Goal: Transaction & Acquisition: Book appointment/travel/reservation

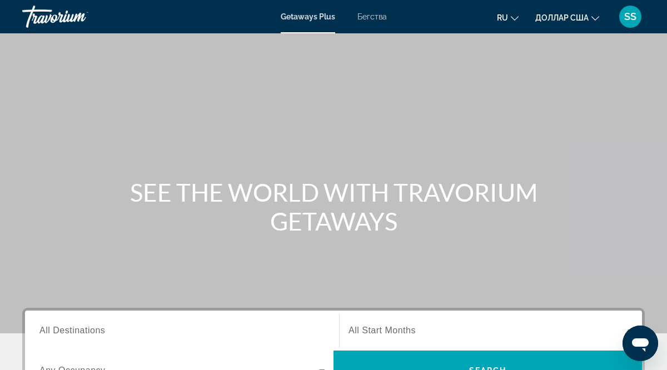
click at [66, 334] on span "All Destinations" at bounding box center [72, 330] width 66 height 9
click at [66, 334] on input "Destination All Destinations" at bounding box center [181, 331] width 285 height 13
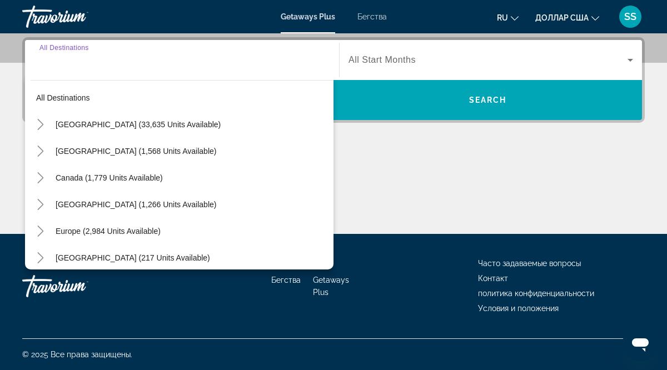
scroll to position [7, 0]
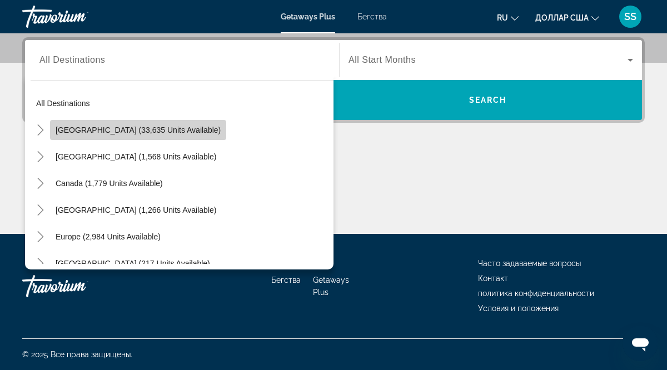
click at [167, 131] on span "United States (33,635 units available)" at bounding box center [138, 130] width 165 height 9
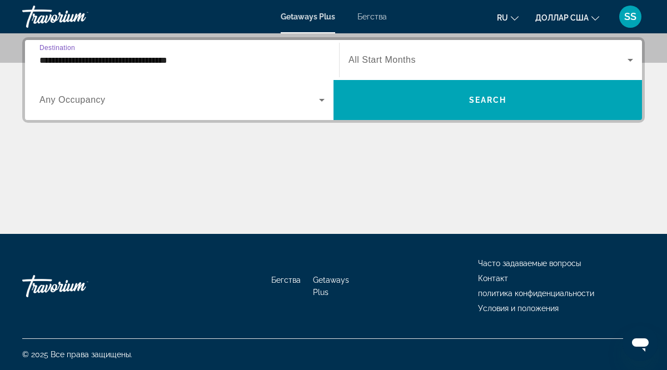
click at [108, 101] on span "Виджет поиска" at bounding box center [179, 99] width 280 height 13
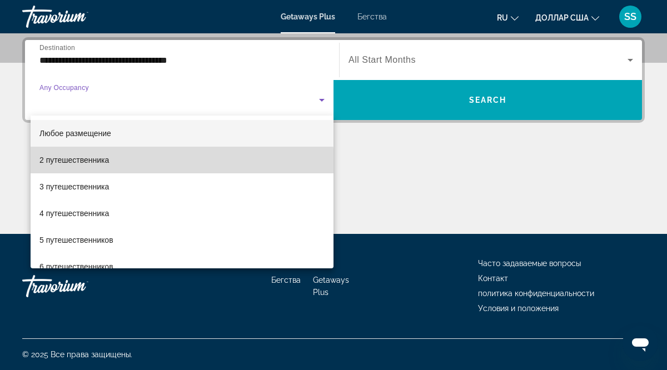
click at [107, 165] on span "2 путешественника" at bounding box center [74, 159] width 70 height 13
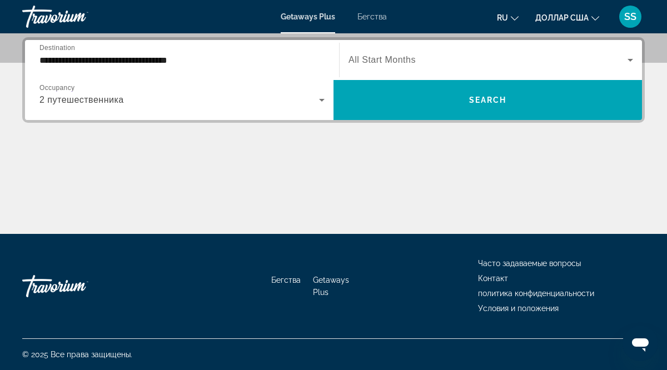
click at [397, 59] on span "All Start Months" at bounding box center [382, 59] width 67 height 9
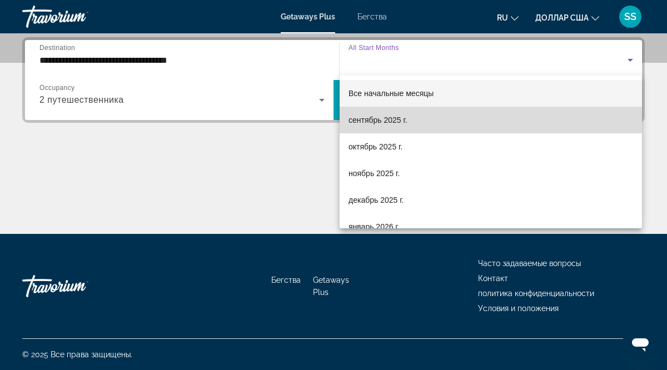
click at [391, 123] on font "сентябрь 2025 г." at bounding box center [378, 120] width 59 height 9
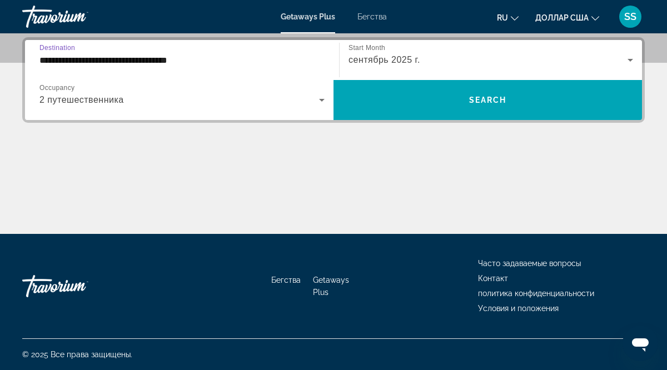
click at [42, 62] on input "**********" at bounding box center [181, 60] width 285 height 13
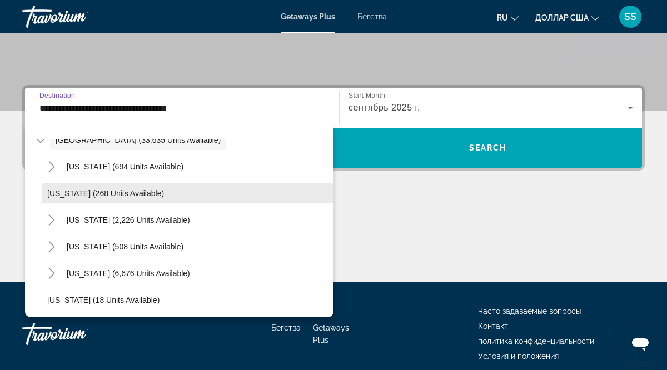
scroll to position [53, 0]
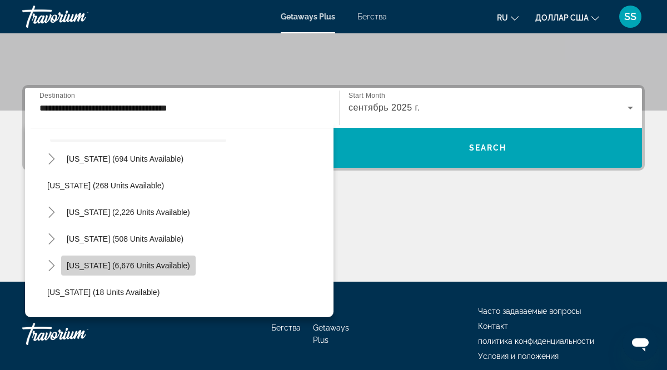
click at [152, 267] on span "Florida (6,676 units available)" at bounding box center [128, 265] width 123 height 9
type input "**********"
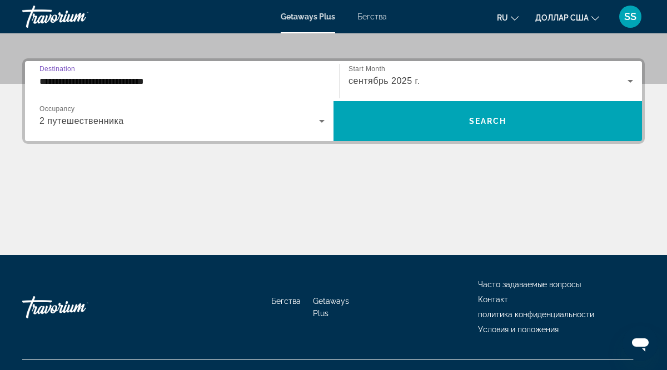
scroll to position [271, 0]
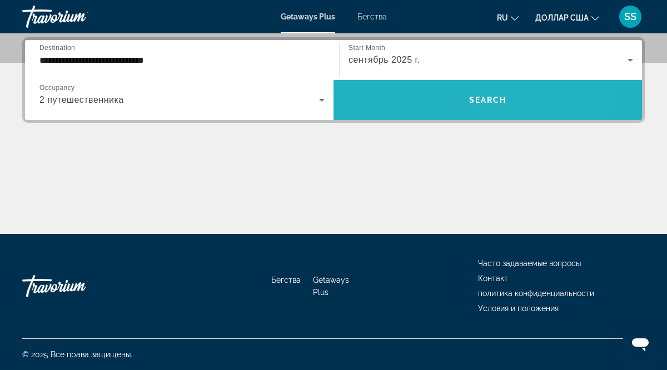
click at [534, 101] on span "Виджет поиска" at bounding box center [488, 100] width 309 height 27
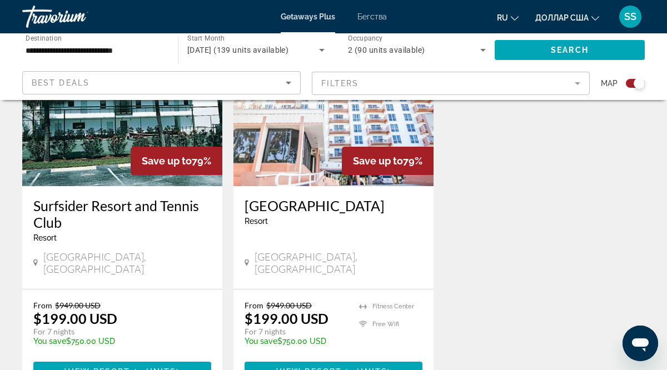
scroll to position [1701, 0]
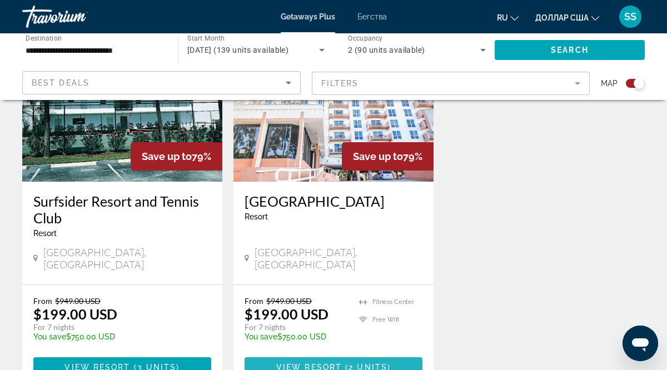
click at [341, 363] on span "View Resort" at bounding box center [309, 367] width 66 height 9
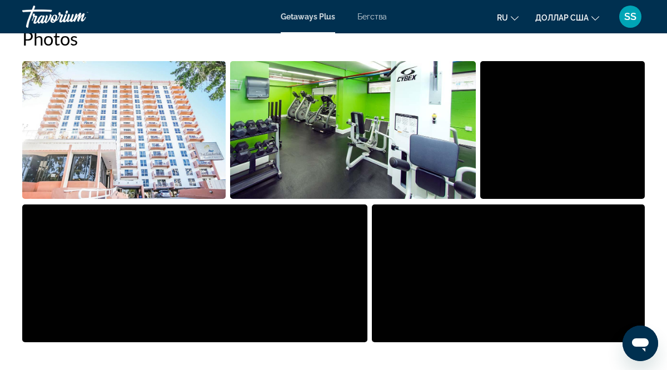
scroll to position [730, 0]
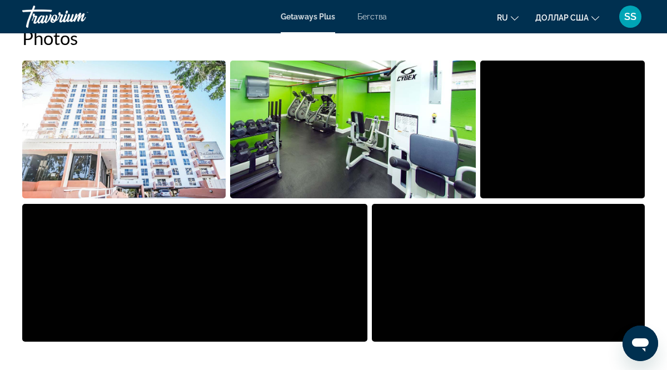
click at [601, 133] on img "Open full-screen image slider" at bounding box center [562, 130] width 165 height 138
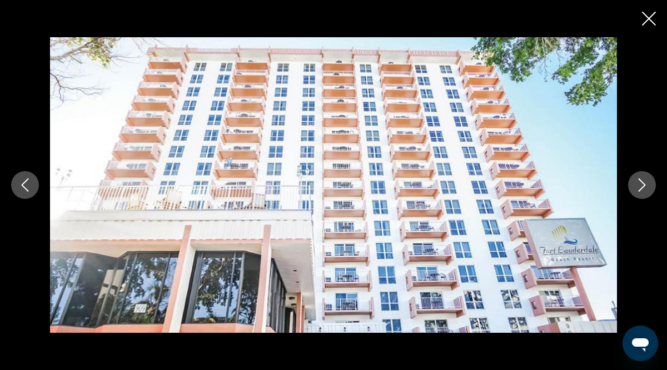
click at [646, 183] on icon "Next image" at bounding box center [642, 184] width 13 height 13
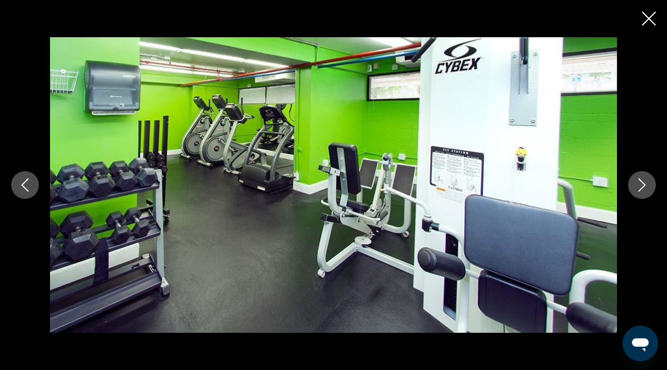
click at [646, 183] on icon "Next image" at bounding box center [642, 184] width 13 height 13
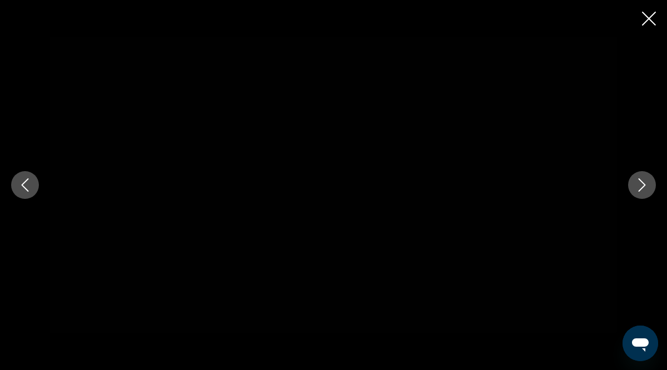
click at [646, 183] on icon "Next image" at bounding box center [642, 184] width 13 height 13
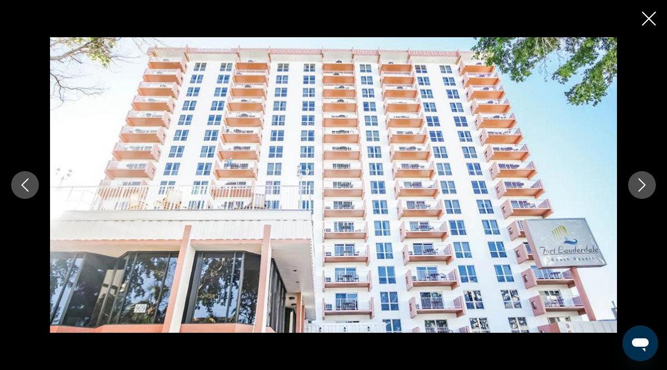
click at [646, 183] on icon "Next image" at bounding box center [642, 184] width 13 height 13
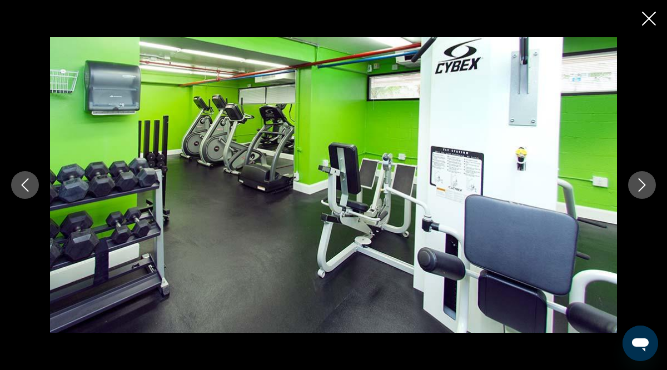
click at [646, 183] on icon "Next image" at bounding box center [642, 184] width 13 height 13
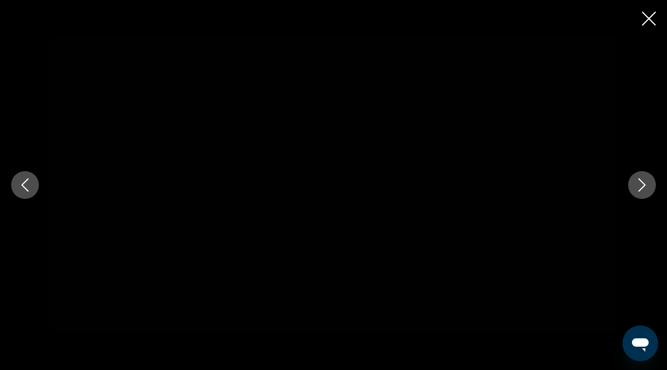
click at [646, 183] on icon "Next image" at bounding box center [642, 184] width 13 height 13
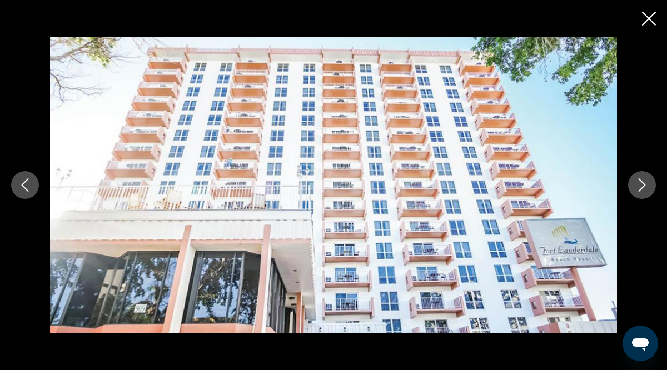
scroll to position [1363, 0]
click at [651, 17] on icon "Close slideshow" at bounding box center [649, 19] width 14 height 14
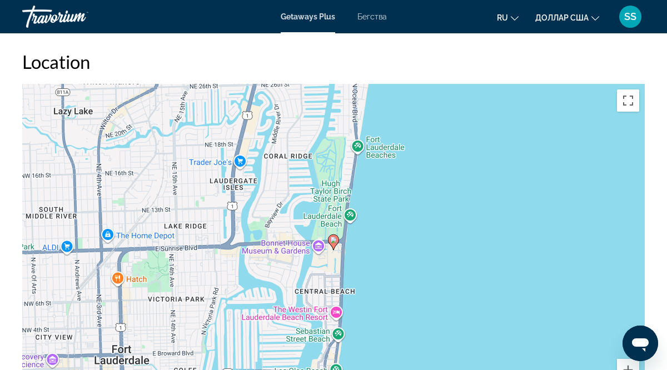
scroll to position [1592, 0]
click at [628, 111] on button "Toggle fullscreen view" at bounding box center [628, 100] width 22 height 22
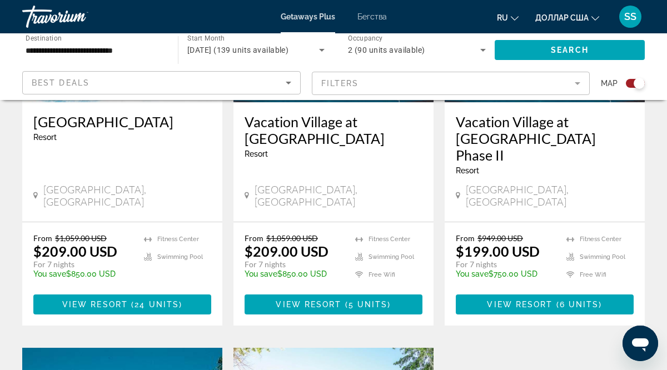
scroll to position [1354, 0]
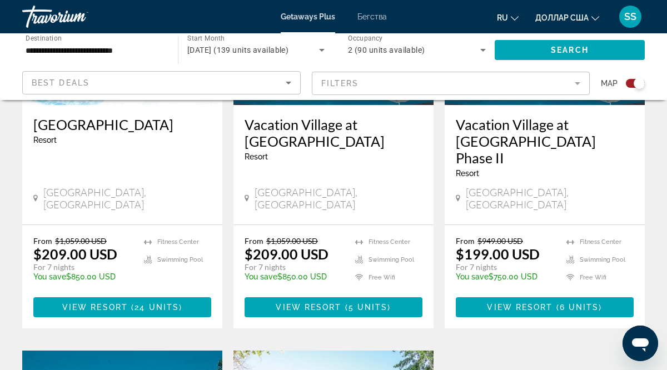
click at [579, 85] on mat-form-field "Filters" at bounding box center [451, 83] width 279 height 23
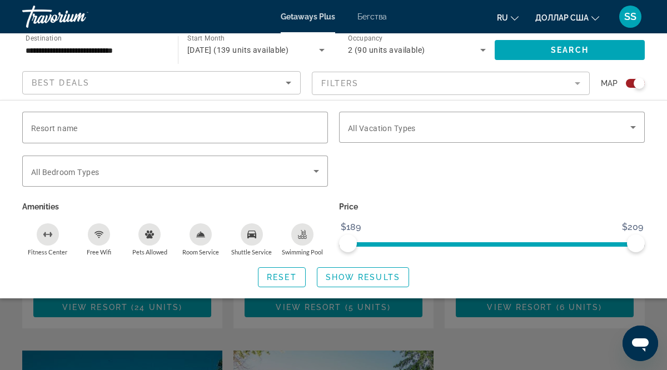
click at [504, 18] on font "ru" at bounding box center [502, 17] width 11 height 9
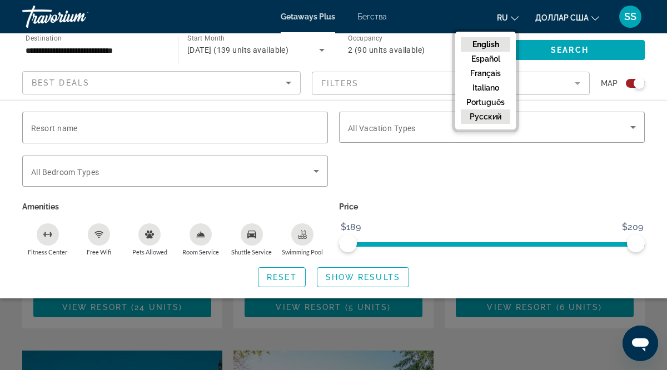
click at [484, 116] on button "русский" at bounding box center [485, 117] width 49 height 14
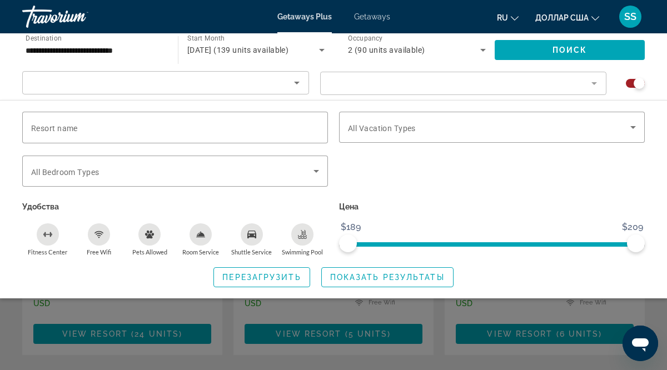
scroll to position [1372, 0]
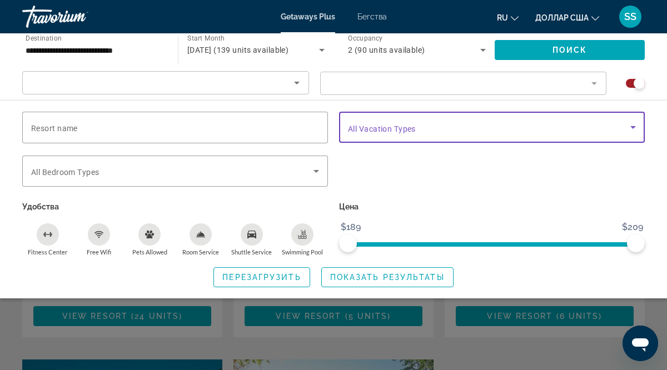
click at [634, 131] on icon "Search widget" at bounding box center [633, 127] width 13 height 13
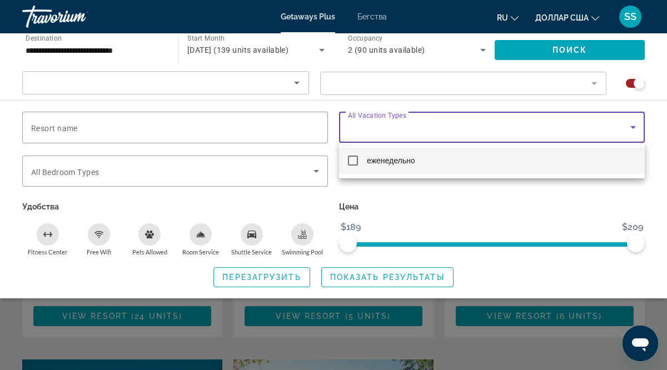
click at [316, 170] on div at bounding box center [333, 185] width 667 height 370
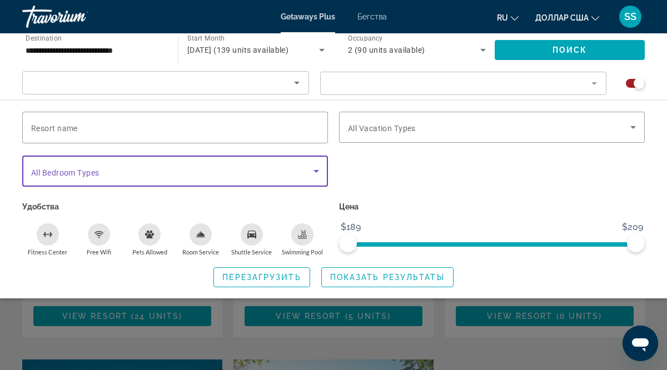
click at [316, 170] on icon "Search widget" at bounding box center [317, 171] width 6 height 3
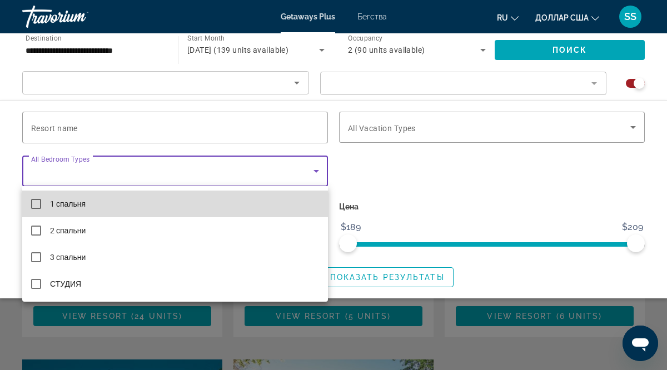
click at [36, 202] on mat-pseudo-checkbox at bounding box center [36, 204] width 10 height 10
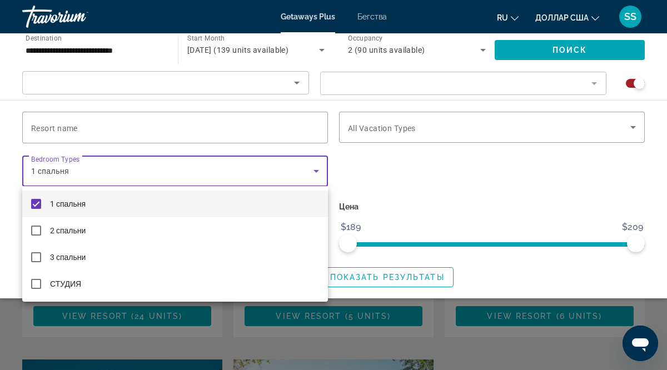
click at [56, 128] on div at bounding box center [333, 185] width 667 height 370
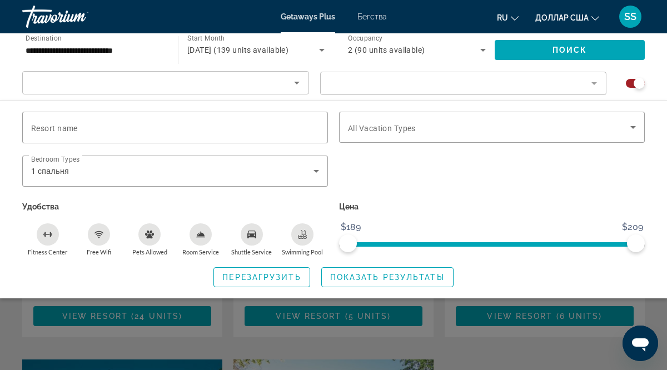
click at [56, 128] on span "Resort name" at bounding box center [54, 128] width 47 height 9
click at [56, 128] on input "Resort name" at bounding box center [175, 127] width 288 height 13
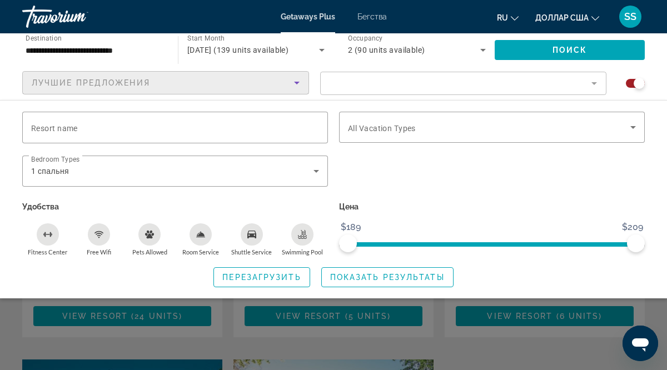
click at [295, 85] on icon "Sort by" at bounding box center [296, 82] width 13 height 13
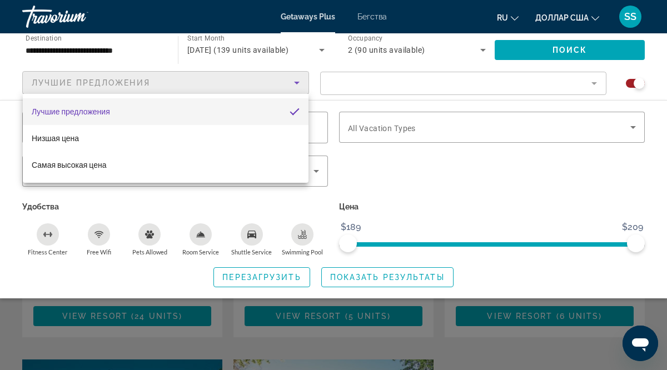
click at [595, 84] on div at bounding box center [333, 185] width 667 height 370
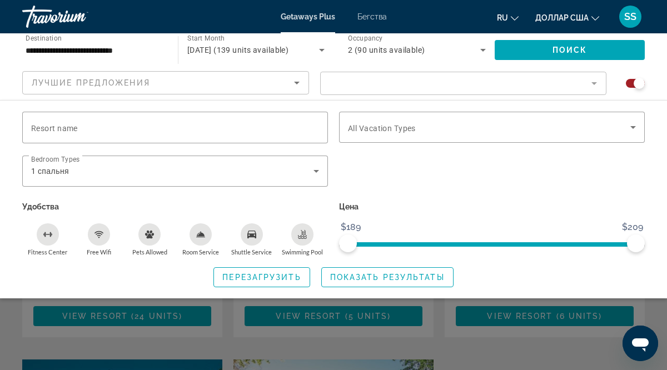
click at [595, 84] on mat-form-field "Filter" at bounding box center [463, 83] width 287 height 23
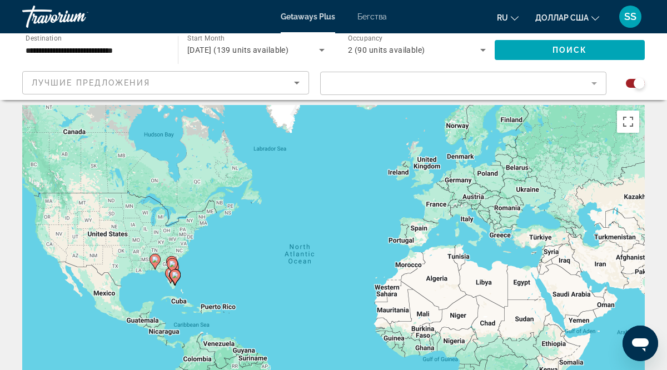
scroll to position [8, 0]
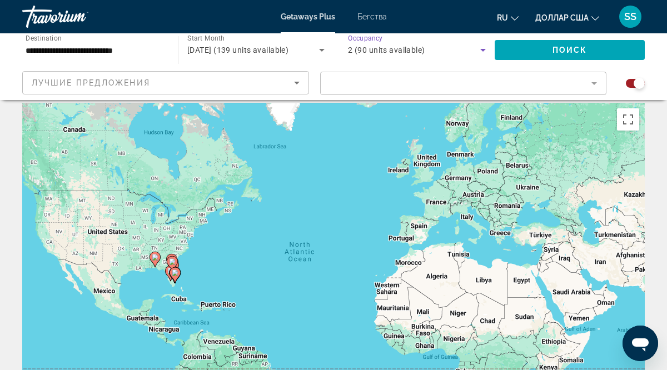
click at [483, 51] on icon "Search widget" at bounding box center [483, 49] width 13 height 13
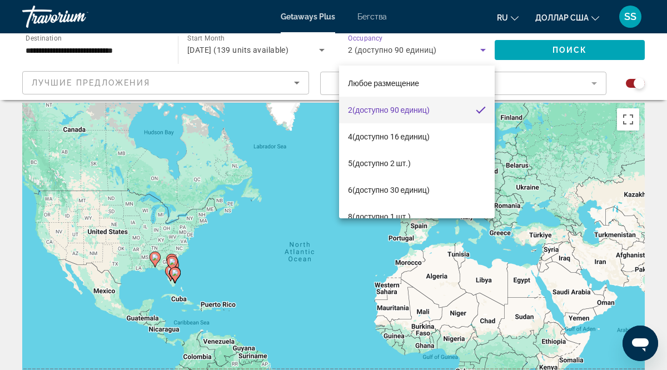
click at [321, 49] on div at bounding box center [333, 185] width 667 height 370
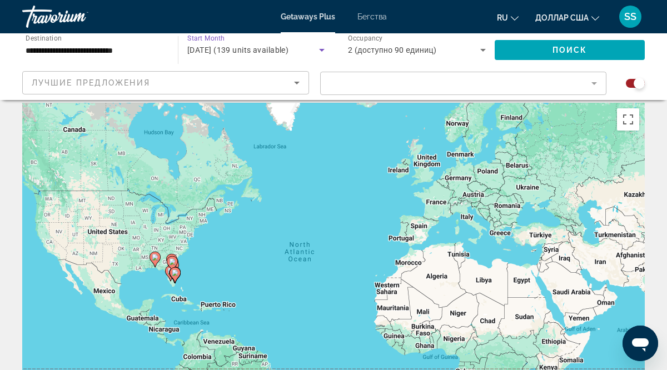
click at [321, 49] on icon "Search widget" at bounding box center [322, 50] width 6 height 3
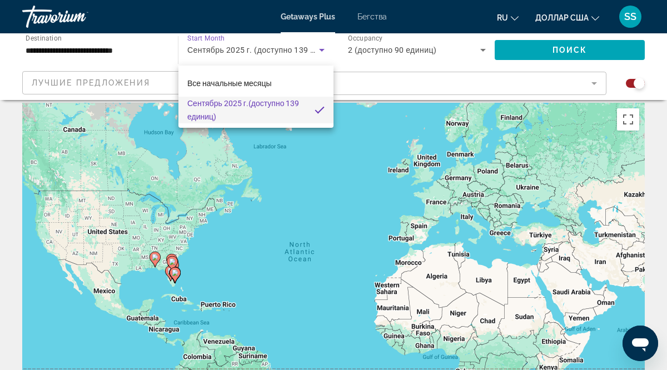
click at [168, 52] on div at bounding box center [333, 185] width 667 height 370
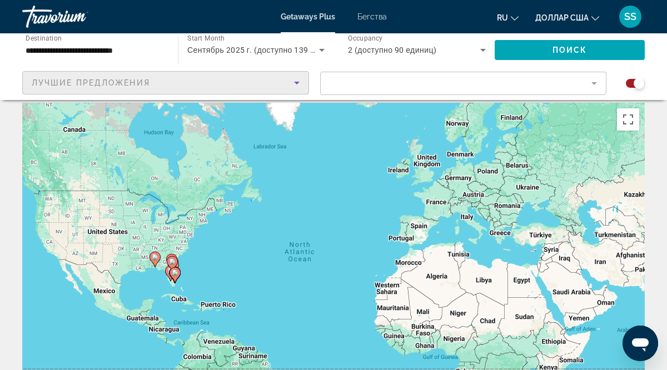
click at [297, 83] on icon "Sort by" at bounding box center [297, 83] width 6 height 3
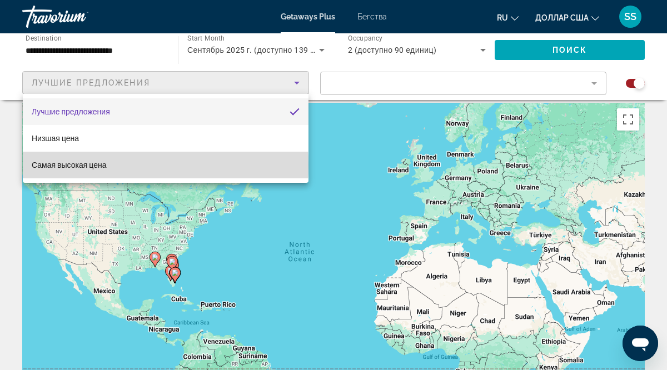
click at [119, 165] on mat-option "Самая высокая цена" at bounding box center [166, 165] width 286 height 27
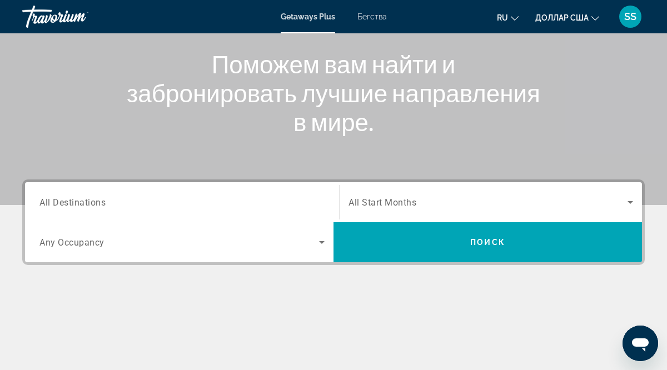
scroll to position [130, 0]
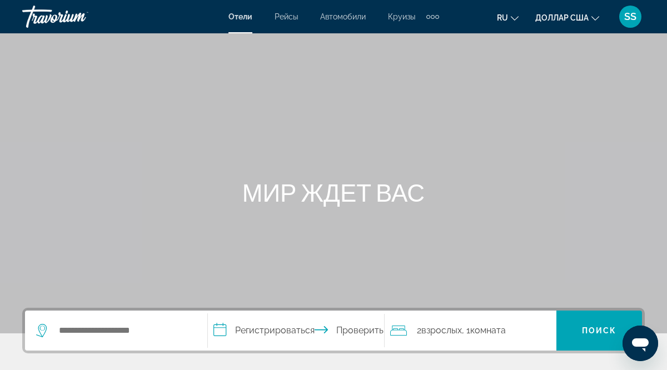
click at [43, 330] on icon "Виджет поиска" at bounding box center [42, 330] width 13 height 13
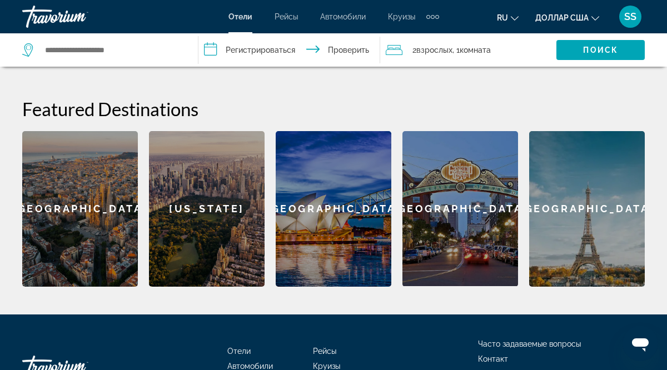
scroll to position [418, 0]
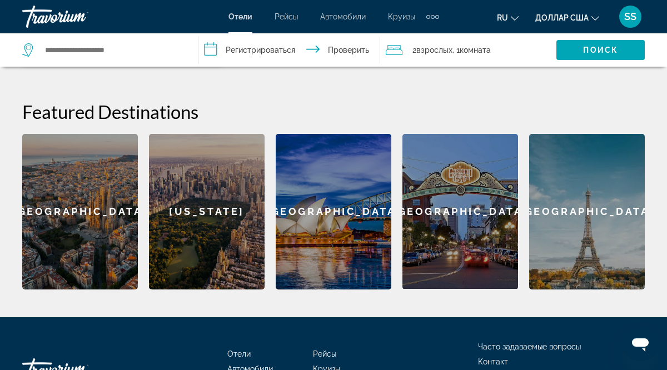
click at [211, 49] on input "**********" at bounding box center [292, 51] width 186 height 37
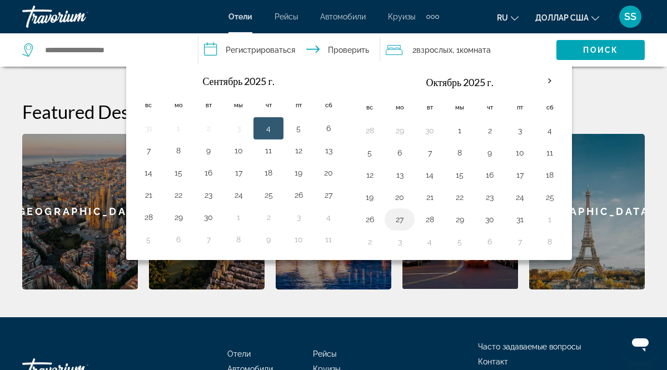
click at [399, 222] on button "27" at bounding box center [400, 220] width 18 height 16
click at [328, 197] on button "27" at bounding box center [329, 195] width 18 height 16
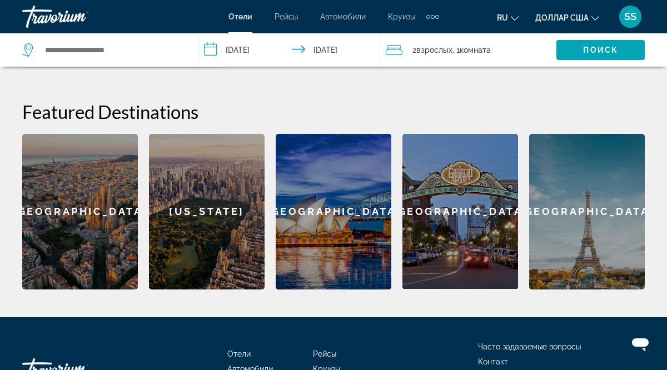
click at [210, 49] on input "**********" at bounding box center [292, 51] width 186 height 37
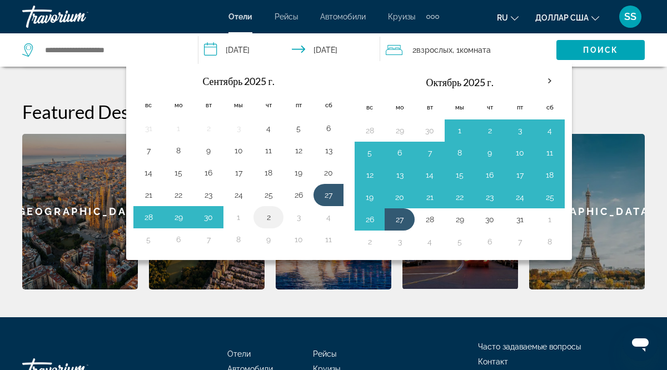
click at [270, 219] on button "2" at bounding box center [269, 218] width 18 height 16
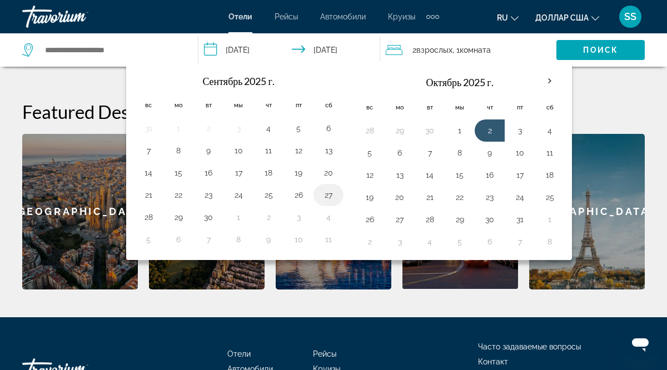
click at [331, 192] on button "27" at bounding box center [329, 195] width 18 height 16
type input "**********"
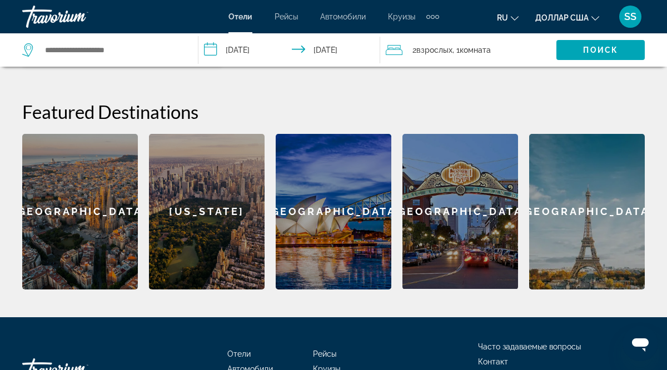
click at [339, 49] on input "**********" at bounding box center [292, 51] width 186 height 37
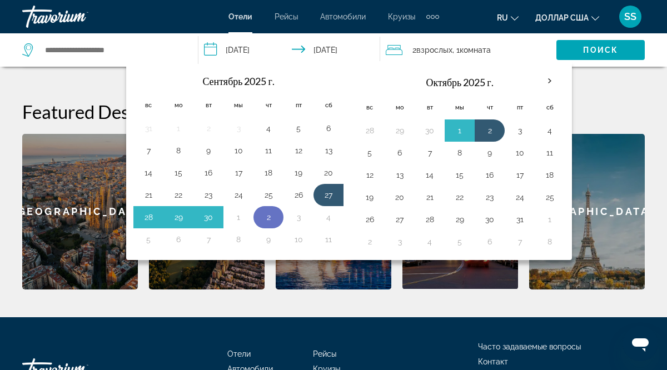
click at [270, 216] on button "2" at bounding box center [269, 218] width 18 height 16
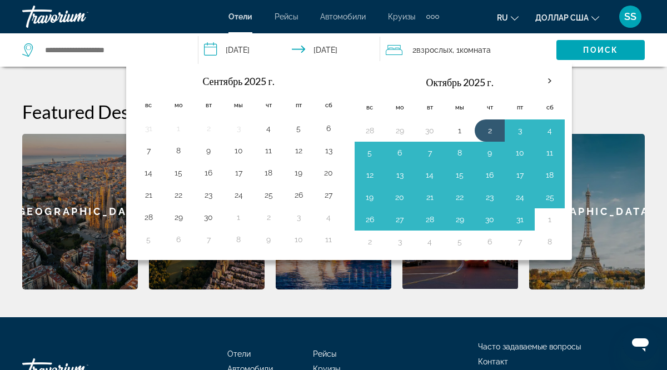
click at [28, 49] on icon "Виджет поиска" at bounding box center [28, 49] width 13 height 13
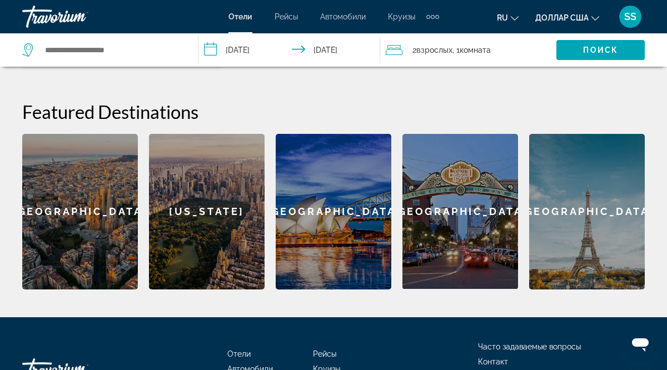
click at [28, 49] on icon "Виджет поиска" at bounding box center [28, 49] width 13 height 13
click at [26, 56] on icon "Виджет поиска" at bounding box center [27, 49] width 11 height 13
click at [26, 48] on icon "Виджет поиска" at bounding box center [28, 49] width 13 height 13
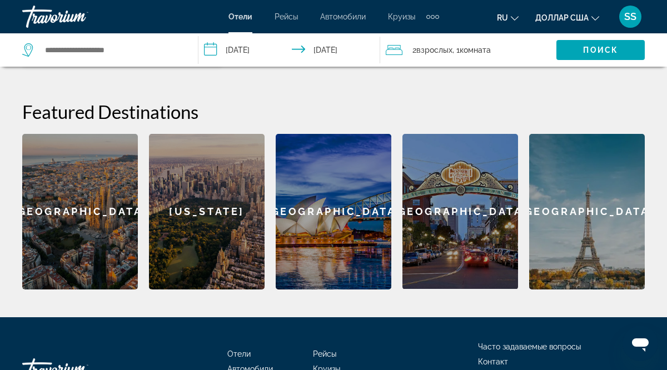
click at [26, 48] on icon "Виджет поиска" at bounding box center [28, 49] width 13 height 13
click at [602, 47] on font "Поиск" at bounding box center [600, 50] width 35 height 9
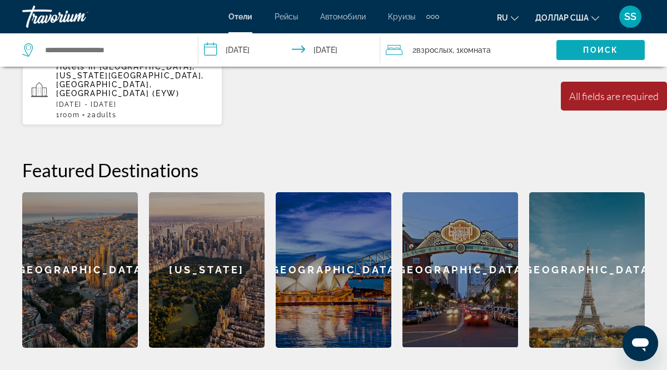
scroll to position [354, 0]
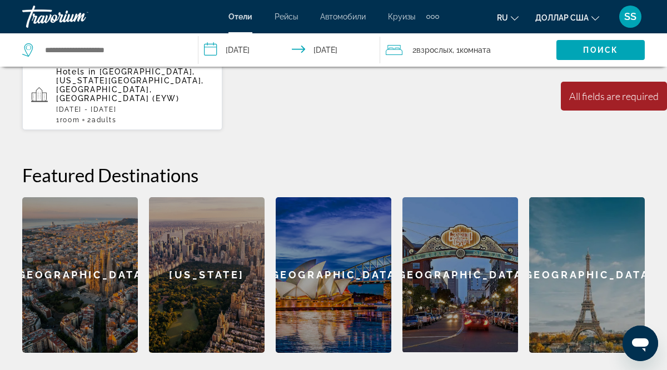
click at [38, 88] on icon "Основное содержание" at bounding box center [39, 95] width 17 height 17
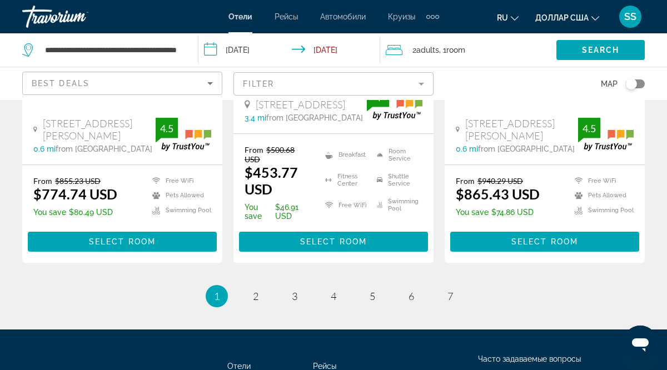
scroll to position [1605, 0]
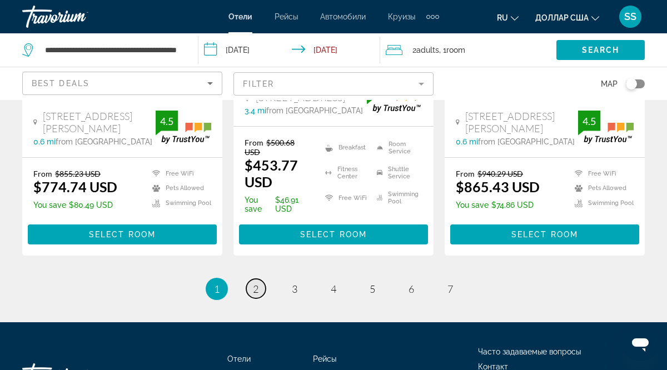
click at [256, 295] on span "2" at bounding box center [256, 289] width 6 height 12
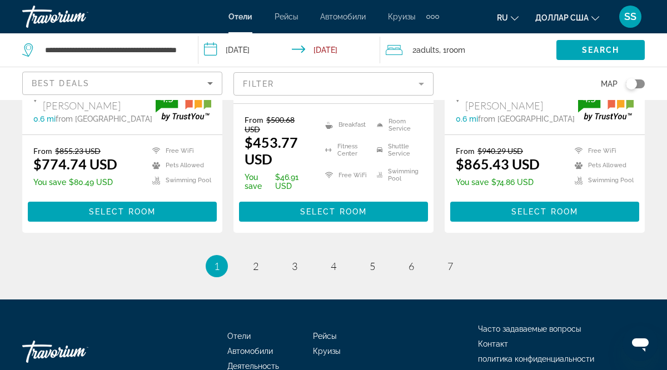
scroll to position [1630, 0]
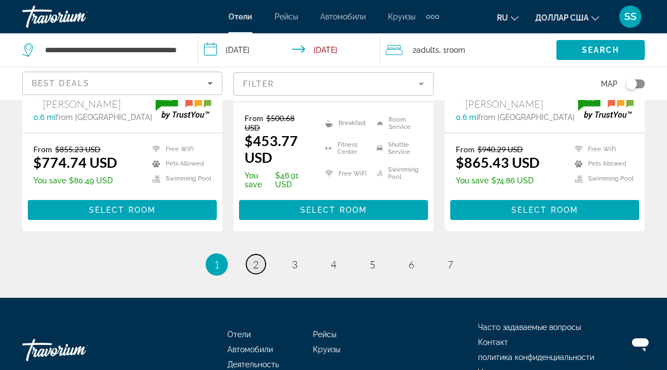
click at [257, 271] on span "2" at bounding box center [256, 265] width 6 height 12
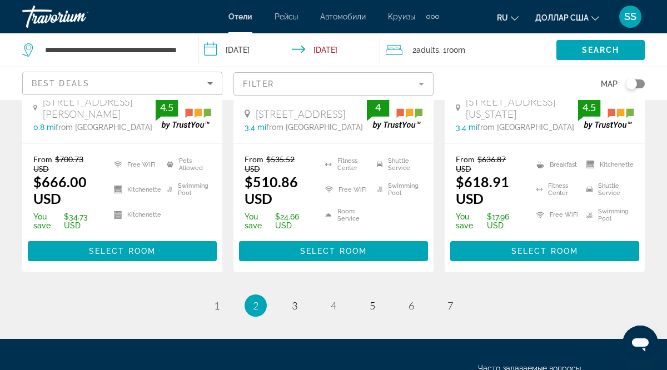
scroll to position [1653, 0]
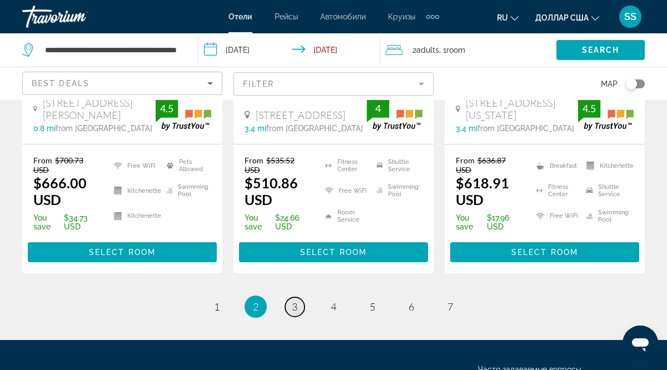
click at [295, 301] on span "3" at bounding box center [295, 307] width 6 height 12
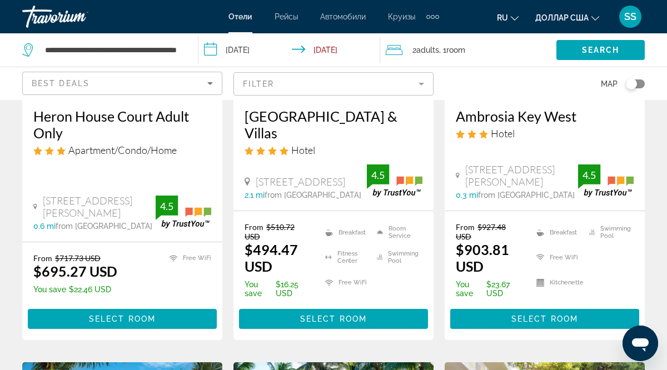
scroll to position [223, 0]
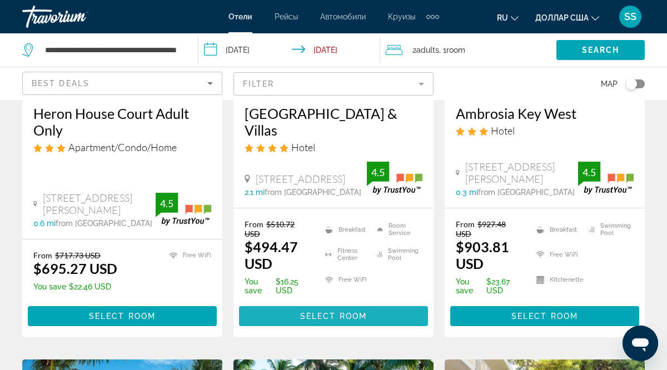
click at [325, 306] on span "Основное содержание" at bounding box center [333, 316] width 189 height 27
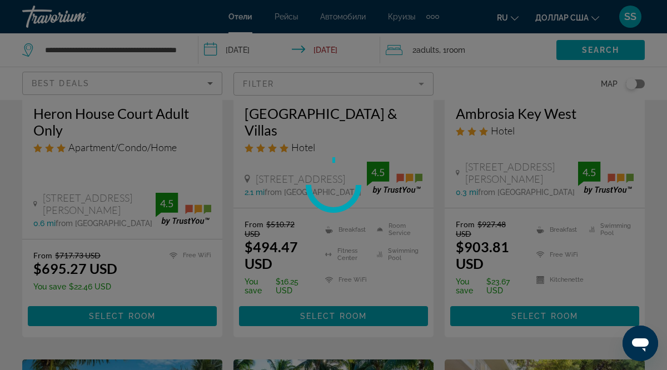
click at [325, 306] on div at bounding box center [333, 185] width 667 height 370
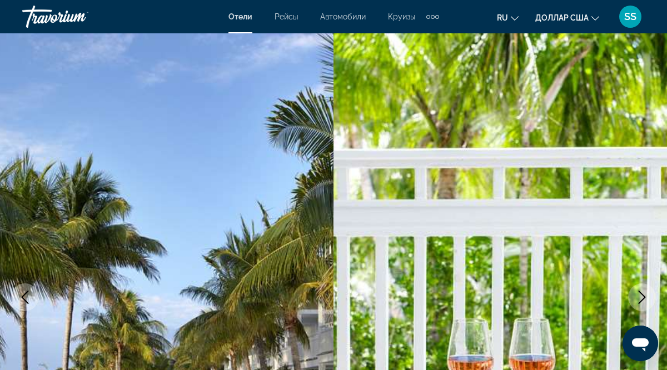
click at [659, 226] on img "Основное содержание" at bounding box center [501, 297] width 334 height 528
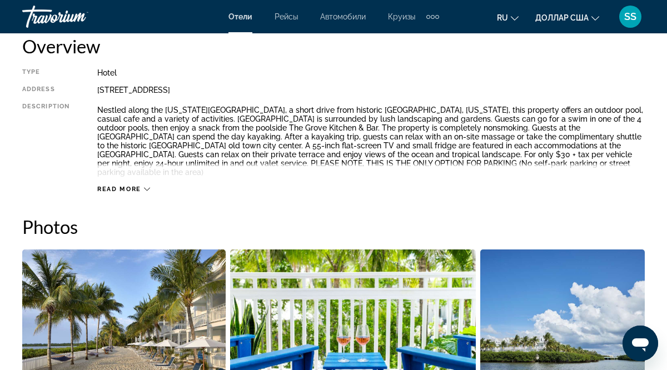
scroll to position [590, 0]
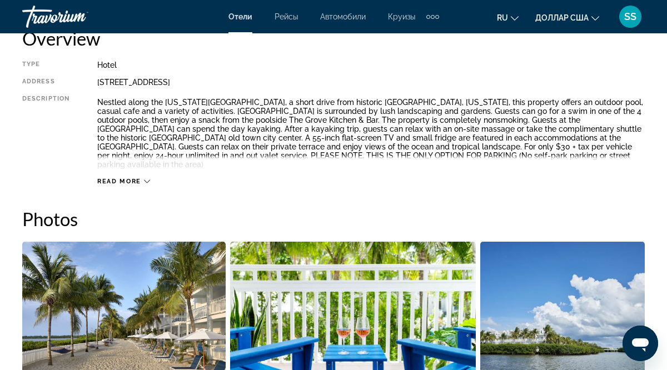
click at [125, 178] on span "Read more" at bounding box center [119, 181] width 44 height 7
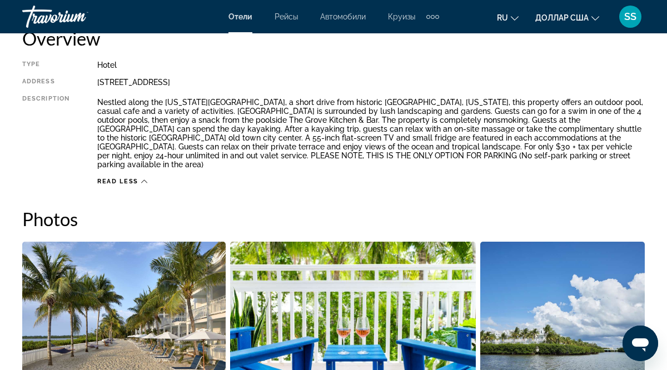
click at [125, 178] on span "Read less" at bounding box center [117, 181] width 41 height 7
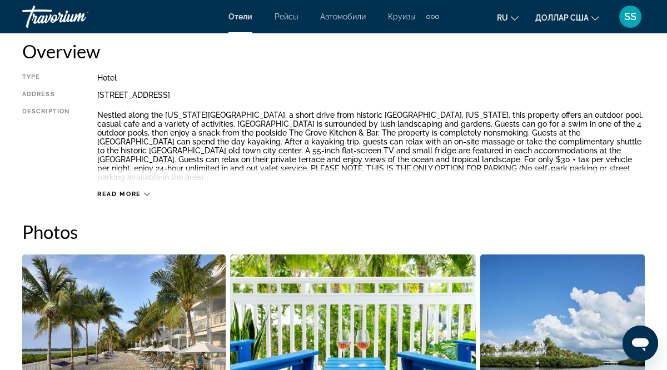
click at [126, 173] on div "Read more" at bounding box center [371, 183] width 548 height 31
click at [122, 191] on span "Read more" at bounding box center [119, 194] width 44 height 7
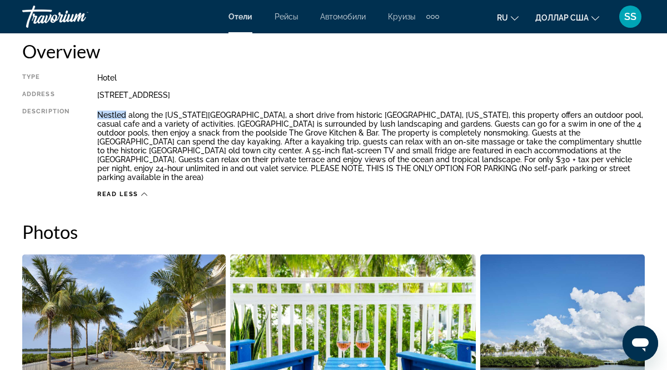
click at [96, 115] on div "Type Hotel Address [STREET_ADDRESS] Description Read less" at bounding box center [333, 135] width 623 height 125
click at [132, 113] on p "Nestled along the [US_STATE][GEOGRAPHIC_DATA], a short drive from historic [GEO…" at bounding box center [371, 146] width 548 height 71
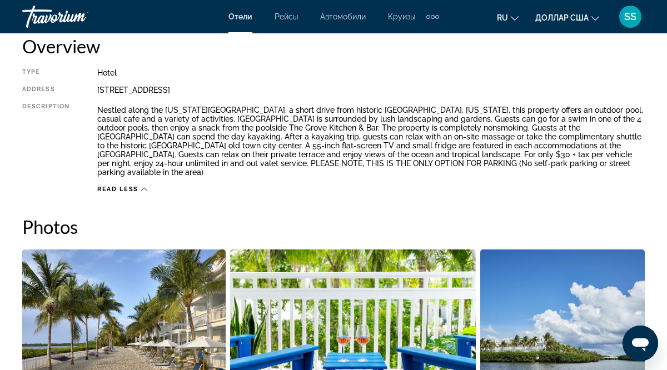
scroll to position [586, 0]
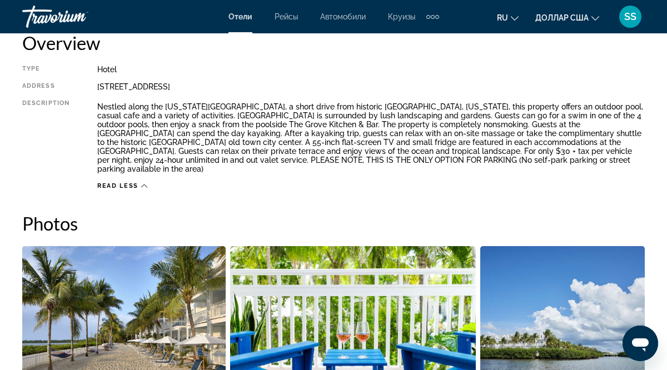
click at [98, 102] on p "Nestled along the [US_STATE][GEOGRAPHIC_DATA], a short drive from historic [GEO…" at bounding box center [371, 137] width 548 height 71
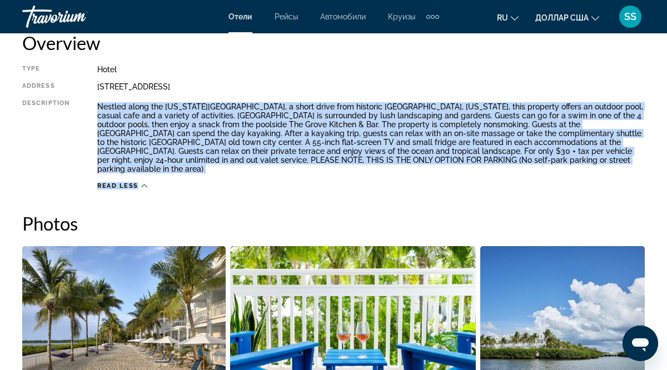
drag, startPoint x: 98, startPoint y: 106, endPoint x: 340, endPoint y: 172, distance: 250.8
click at [340, 172] on div "Type Hotel Address [STREET_ADDRESS] Description Read less" at bounding box center [333, 127] width 623 height 125
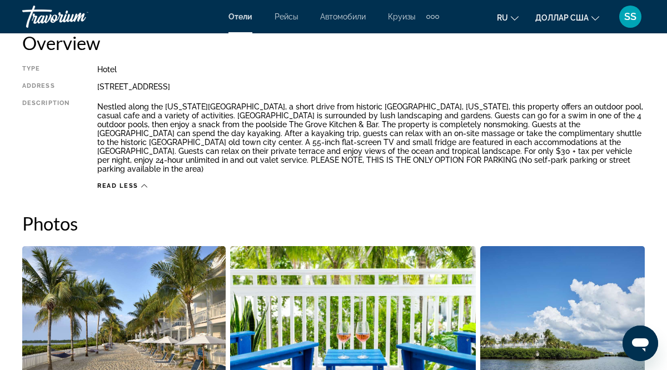
click at [359, 136] on p "Nestled along the [US_STATE][GEOGRAPHIC_DATA], a short drive from historic [GEO…" at bounding box center [371, 137] width 548 height 71
click at [359, 135] on p "Nestled along the [US_STATE][GEOGRAPHIC_DATA], a short drive from historic [GEO…" at bounding box center [371, 137] width 548 height 71
click at [132, 182] on span "Read less" at bounding box center [117, 185] width 41 height 7
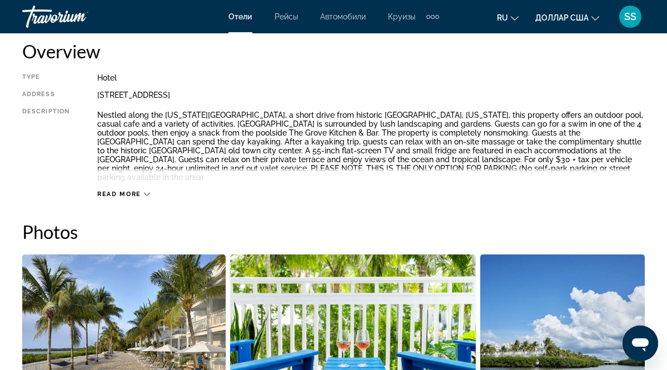
click at [117, 191] on span "Read more" at bounding box center [119, 194] width 44 height 7
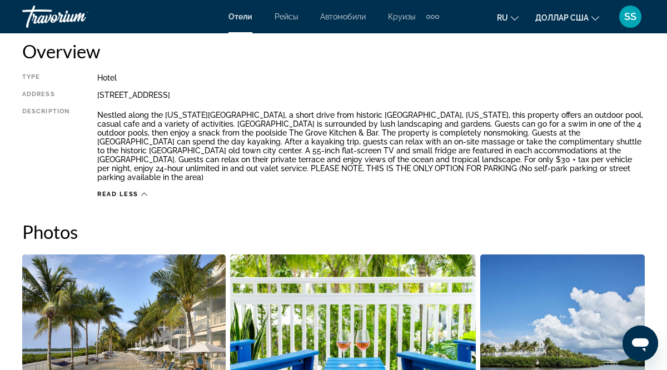
click at [117, 191] on span "Read less" at bounding box center [117, 194] width 41 height 7
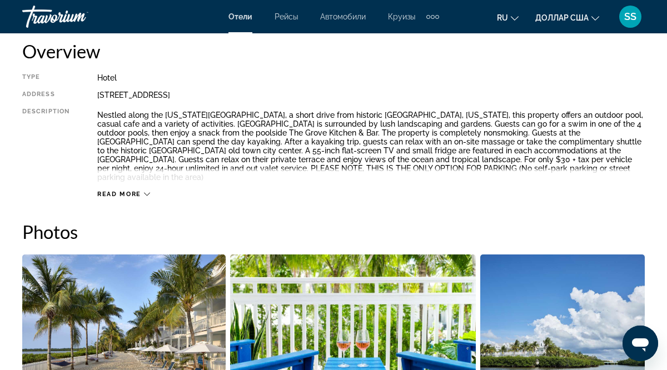
click at [147, 191] on icon "Основное содержание" at bounding box center [147, 194] width 6 height 6
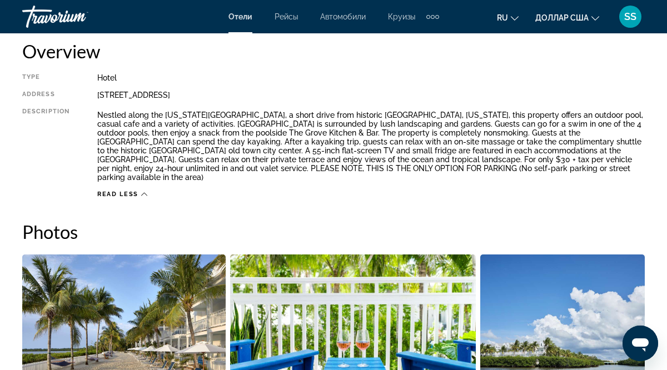
click at [98, 112] on p "Nestled along the [US_STATE][GEOGRAPHIC_DATA], a short drive from historic [GEO…" at bounding box center [371, 146] width 548 height 71
click at [241, 221] on h2 "Photos" at bounding box center [333, 232] width 623 height 22
click at [97, 114] on div "Type Hotel Address [STREET_ADDRESS] Description Read less" at bounding box center [333, 135] width 623 height 125
click at [96, 114] on div "Type Hotel Address [STREET_ADDRESS] Description Read less" at bounding box center [333, 135] width 623 height 125
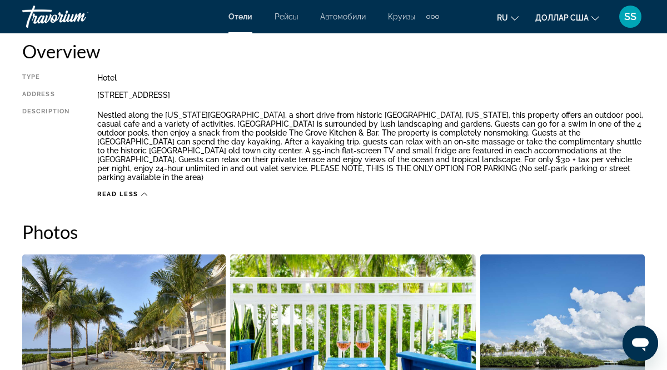
click at [96, 114] on div "Type Hotel Address [STREET_ADDRESS] Description Read less" at bounding box center [333, 135] width 623 height 125
click at [97, 116] on p "Nestled along the [US_STATE][GEOGRAPHIC_DATA], a short drive from historic [GEO…" at bounding box center [371, 146] width 548 height 71
drag, startPoint x: 159, startPoint y: 113, endPoint x: 147, endPoint y: 113, distance: 12.2
click at [150, 113] on p "Nestled along the [US_STATE][GEOGRAPHIC_DATA], a short drive from historic [GEO…" at bounding box center [371, 146] width 548 height 71
drag, startPoint x: 104, startPoint y: 111, endPoint x: 96, endPoint y: 114, distance: 9.0
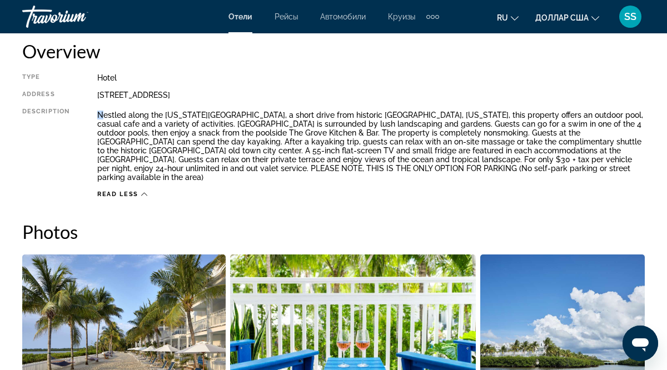
click at [96, 114] on div "Type Hotel Address [STREET_ADDRESS] Description Read less" at bounding box center [333, 135] width 623 height 125
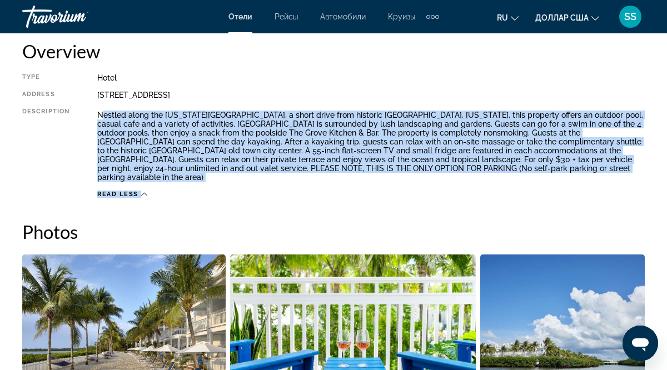
drag, startPoint x: 101, startPoint y: 113, endPoint x: 241, endPoint y: 197, distance: 163.8
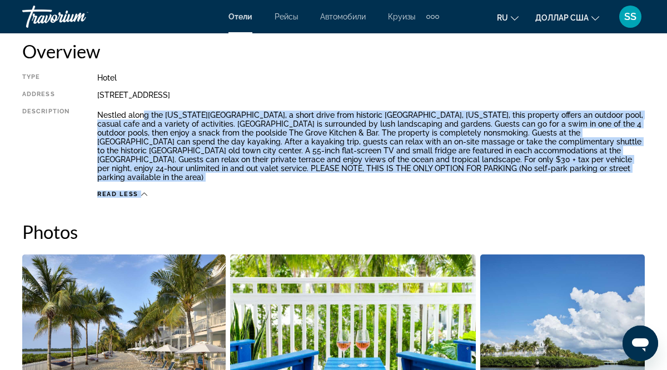
drag, startPoint x: 241, startPoint y: 197, endPoint x: 139, endPoint y: 105, distance: 137.4
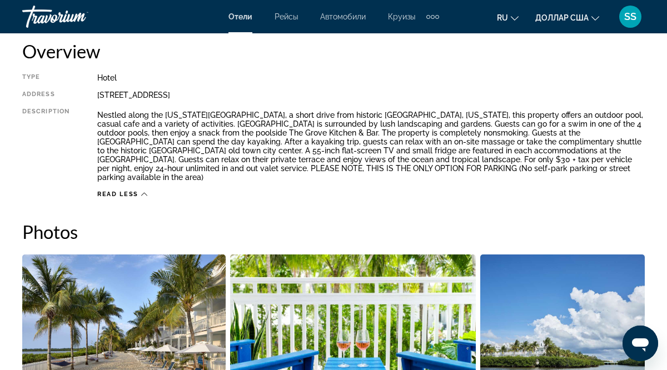
click at [380, 98] on div "[STREET_ADDRESS]" at bounding box center [371, 95] width 548 height 9
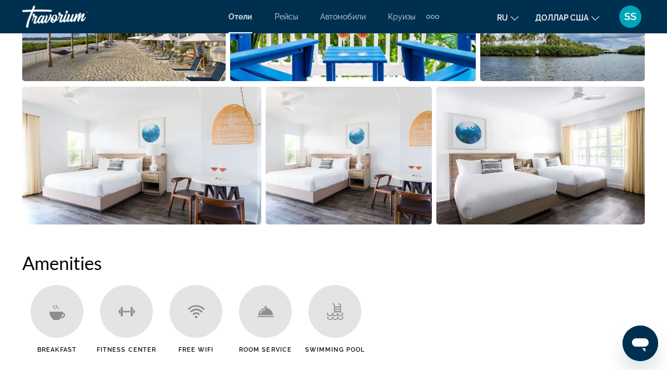
scroll to position [905, 0]
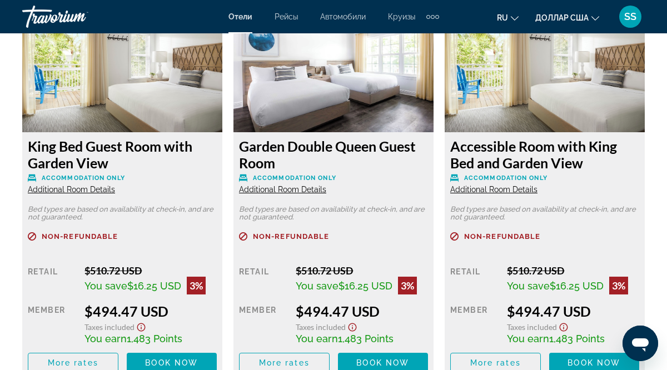
scroll to position [1773, 0]
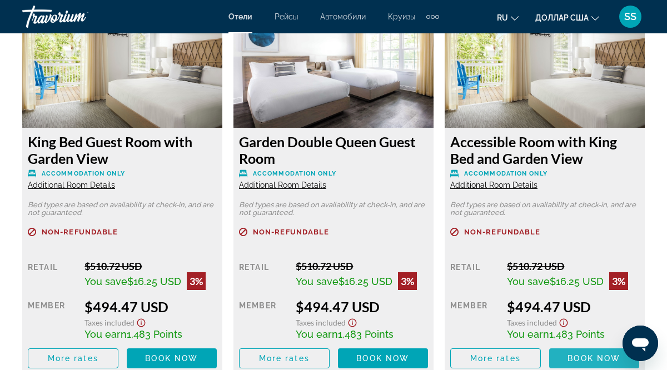
click at [583, 345] on span "Основное содержание" at bounding box center [594, 358] width 91 height 27
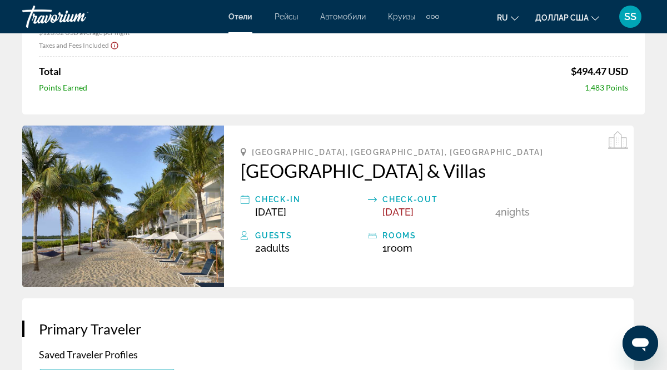
scroll to position [199, 0]
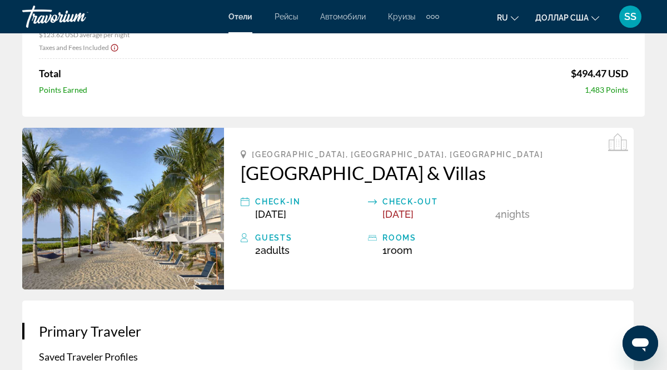
click at [245, 203] on icon "Основное содержание" at bounding box center [245, 201] width 9 height 13
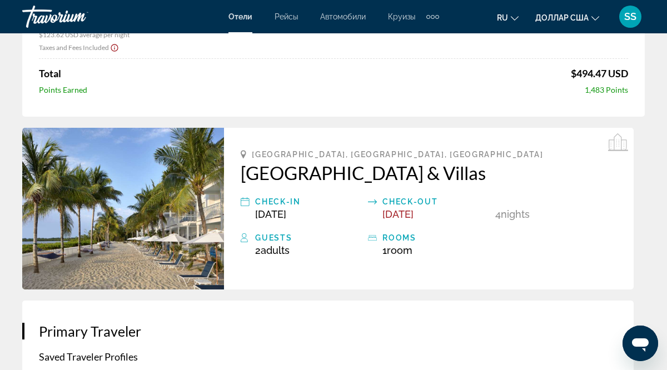
click at [245, 203] on icon "Основное содержание" at bounding box center [245, 201] width 9 height 13
click at [244, 202] on icon "Основное содержание" at bounding box center [245, 201] width 9 height 13
click at [244, 205] on icon "Основное содержание" at bounding box center [245, 201] width 9 height 13
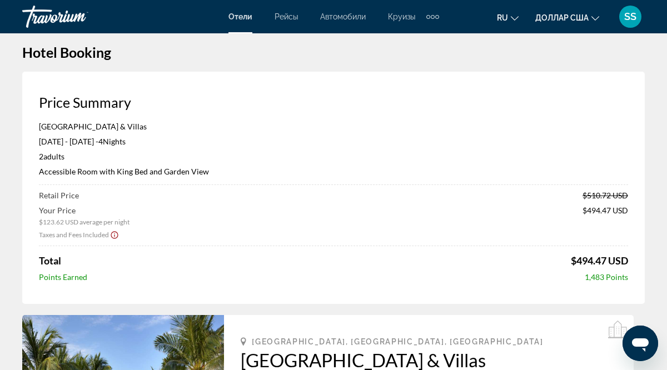
scroll to position [0, 0]
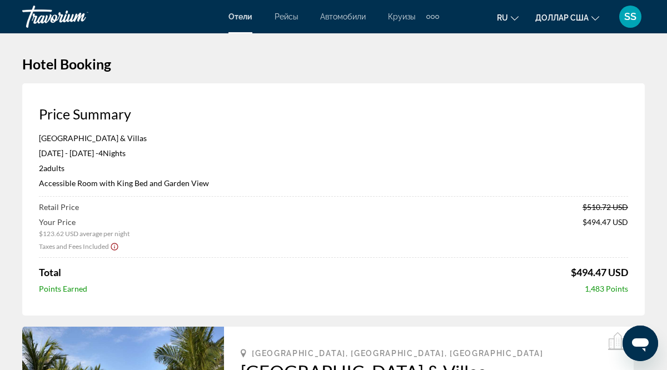
click at [507, 17] on font "ru" at bounding box center [502, 17] width 11 height 9
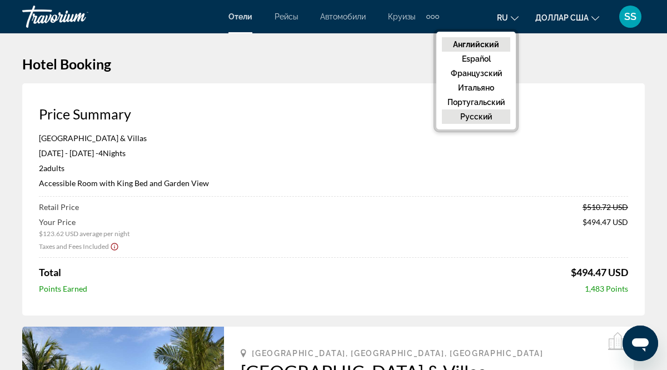
click at [483, 117] on font "русский" at bounding box center [476, 116] width 32 height 9
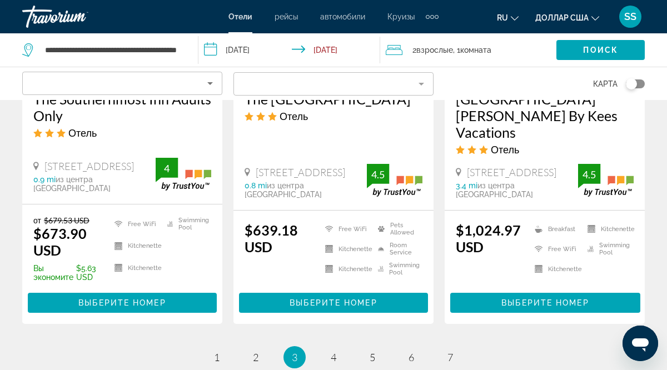
scroll to position [1586, 0]
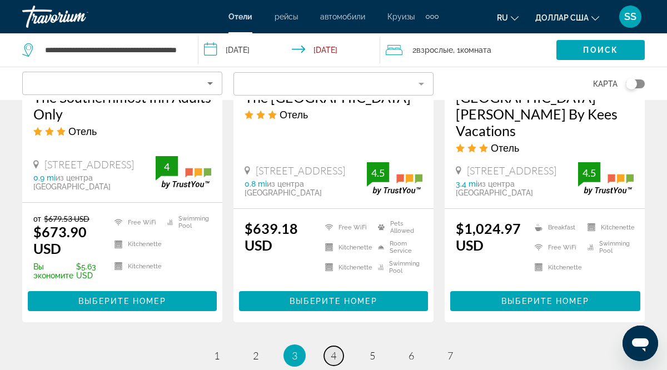
click at [332, 350] on span "4" at bounding box center [334, 356] width 6 height 12
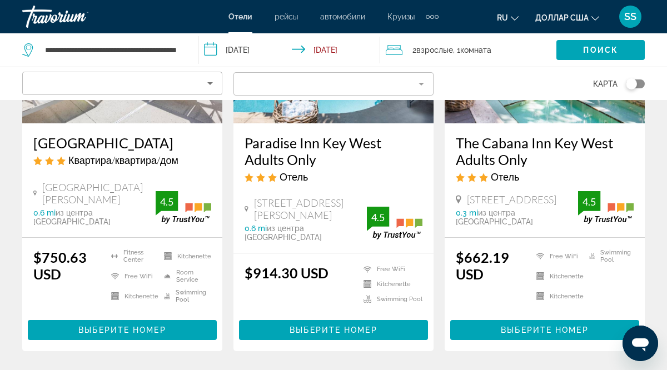
scroll to position [1053, 0]
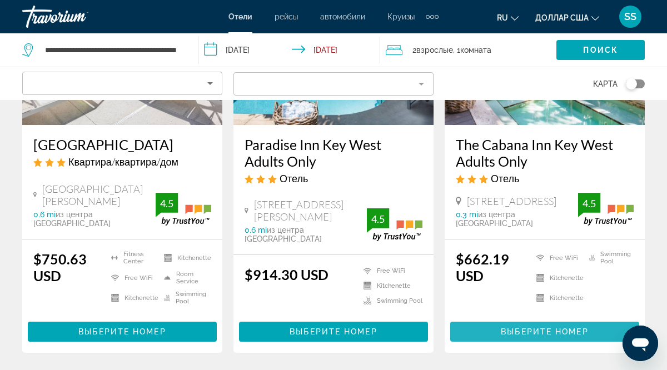
click at [527, 328] on span "Выберите номер" at bounding box center [544, 332] width 87 height 9
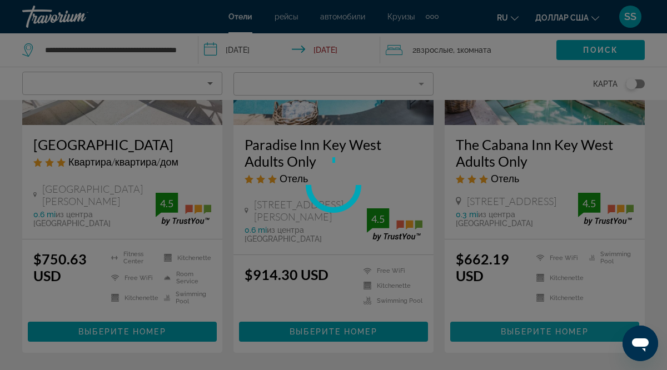
click at [527, 315] on div at bounding box center [333, 185] width 667 height 370
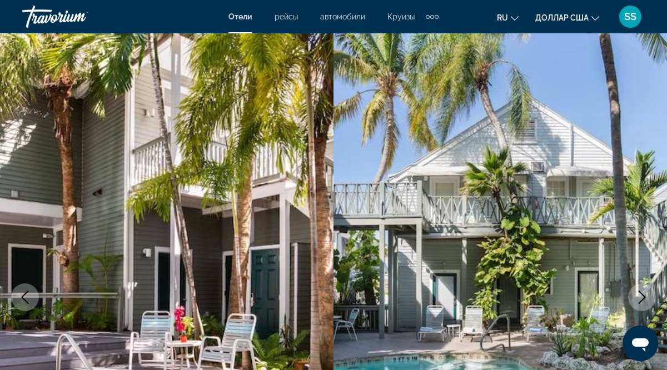
click at [643, 297] on icon "Next image" at bounding box center [642, 297] width 13 height 13
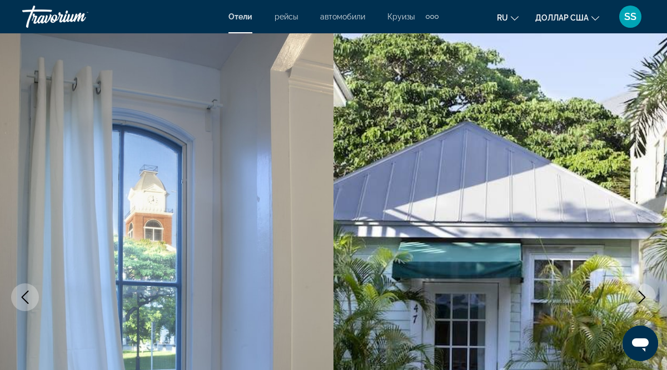
click at [643, 297] on icon "Next image" at bounding box center [642, 297] width 13 height 13
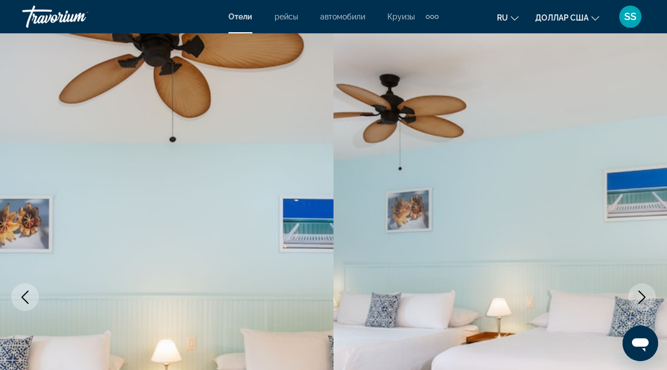
click at [643, 297] on icon "Next image" at bounding box center [642, 297] width 13 height 13
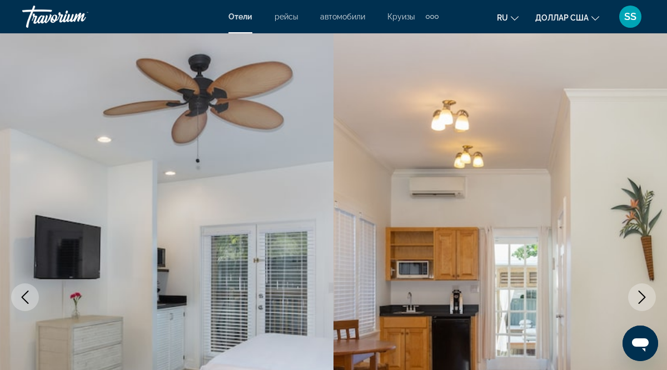
click at [643, 298] on icon "Next image" at bounding box center [642, 297] width 7 height 13
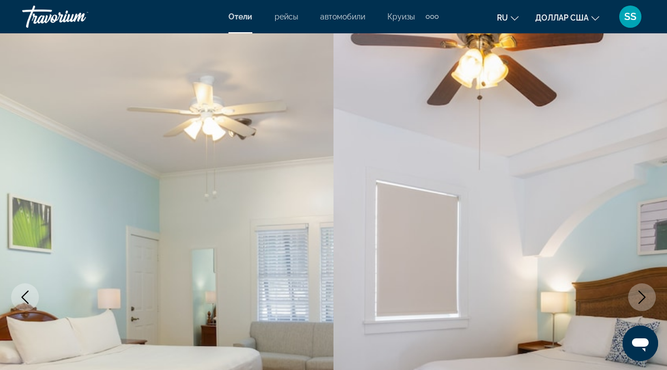
click at [644, 298] on icon "Next image" at bounding box center [642, 297] width 7 height 13
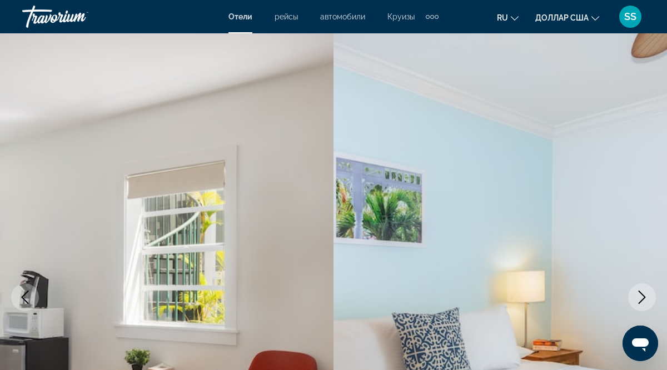
click at [644, 298] on icon "Next image" at bounding box center [642, 297] width 7 height 13
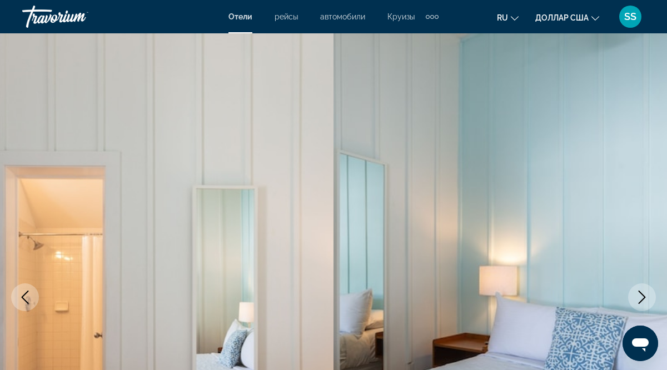
click at [644, 298] on icon "Next image" at bounding box center [642, 297] width 7 height 13
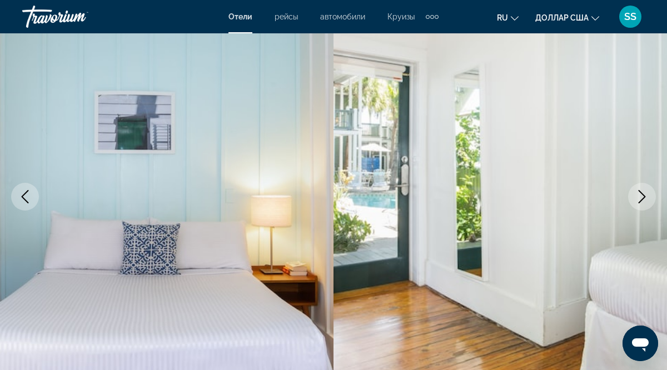
scroll to position [102, 0]
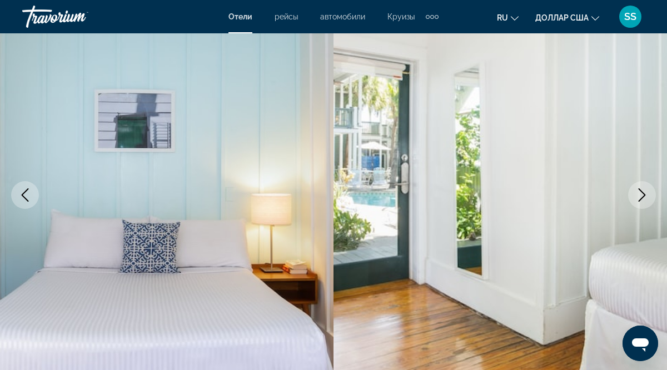
click at [642, 197] on icon "Next image" at bounding box center [642, 194] width 7 height 13
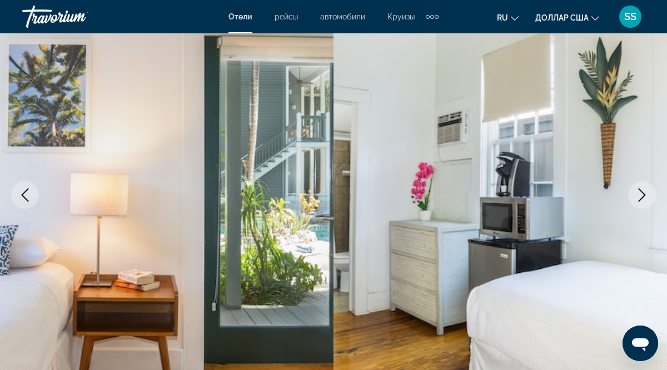
click at [642, 197] on icon "Next image" at bounding box center [642, 194] width 7 height 13
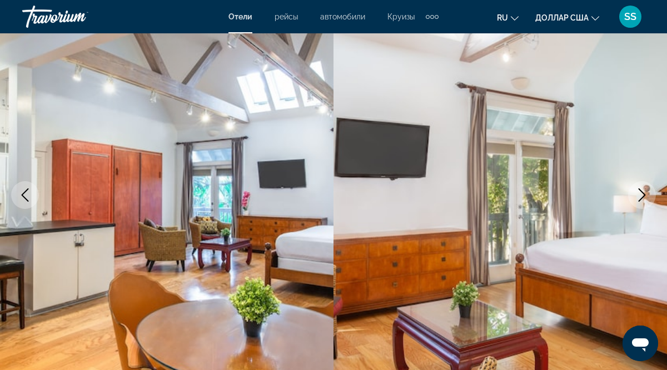
click at [642, 197] on icon "Next image" at bounding box center [642, 194] width 7 height 13
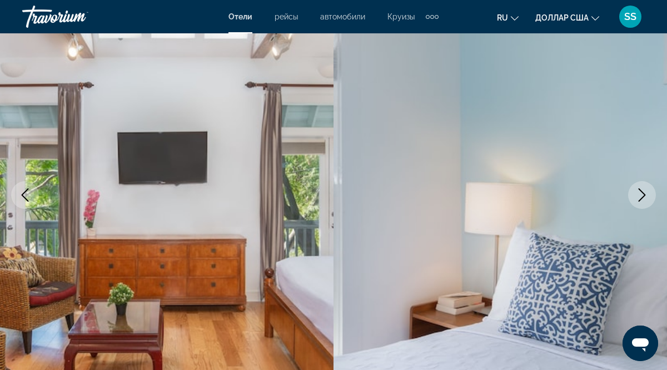
click at [642, 197] on icon "Next image" at bounding box center [642, 194] width 7 height 13
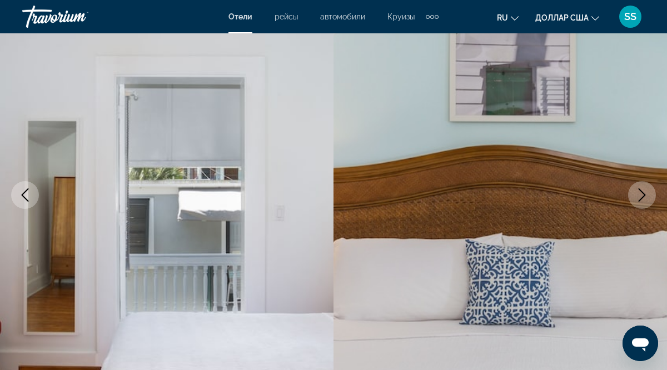
click at [642, 197] on icon "Next image" at bounding box center [642, 194] width 7 height 13
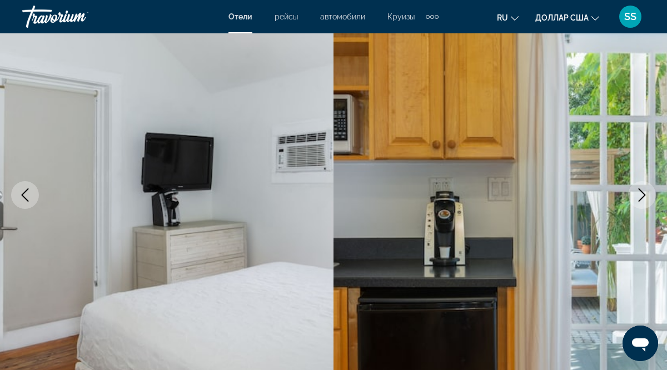
click at [642, 197] on icon "Next image" at bounding box center [642, 194] width 7 height 13
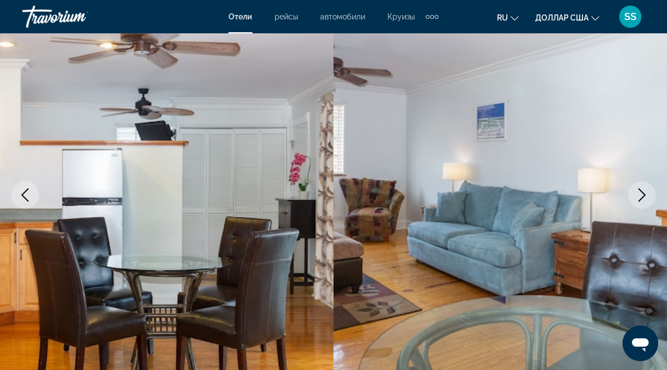
click at [642, 197] on icon "Next image" at bounding box center [642, 194] width 7 height 13
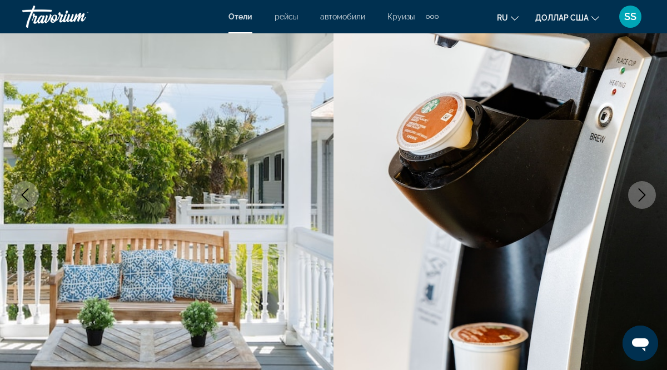
click at [642, 197] on icon "Next image" at bounding box center [642, 194] width 7 height 13
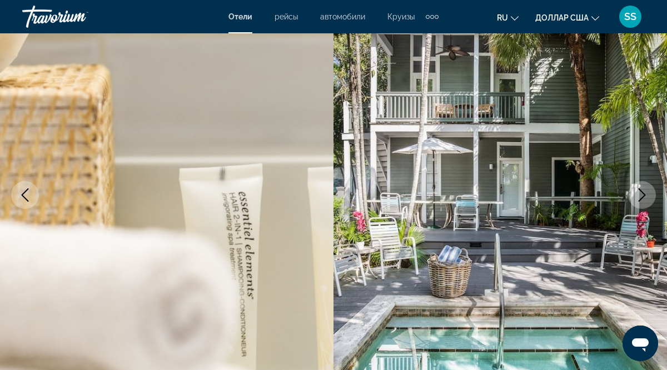
click at [642, 197] on icon "Next image" at bounding box center [642, 194] width 13 height 13
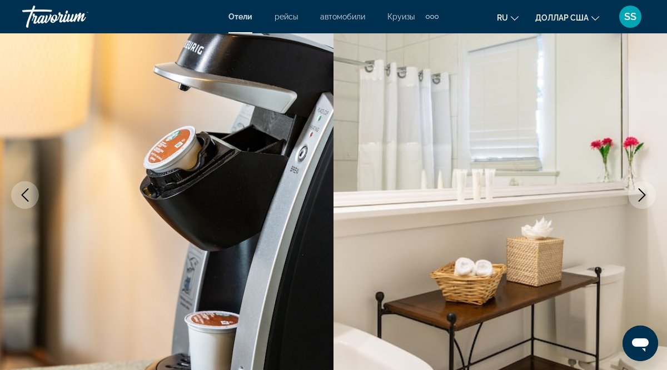
click at [643, 197] on icon "Next image" at bounding box center [642, 194] width 7 height 13
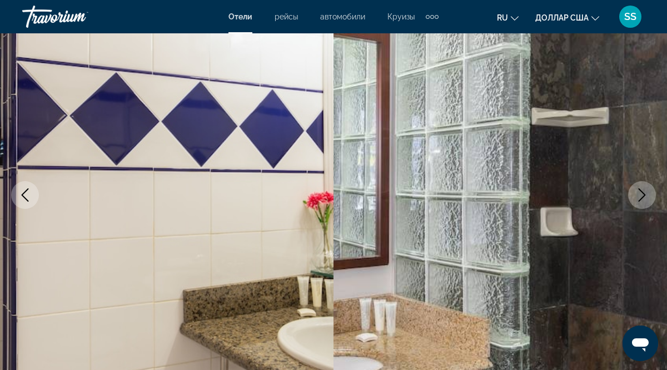
click at [643, 197] on icon "Next image" at bounding box center [642, 194] width 7 height 13
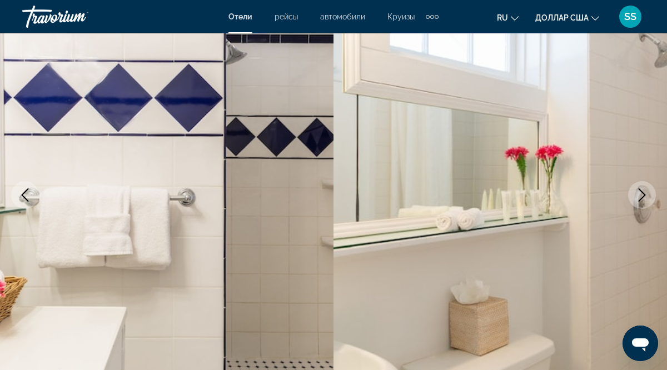
click at [643, 197] on icon "Next image" at bounding box center [642, 194] width 7 height 13
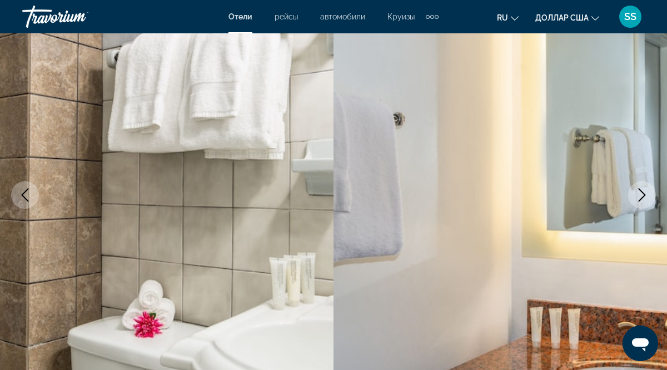
click at [643, 197] on icon "Next image" at bounding box center [642, 194] width 7 height 13
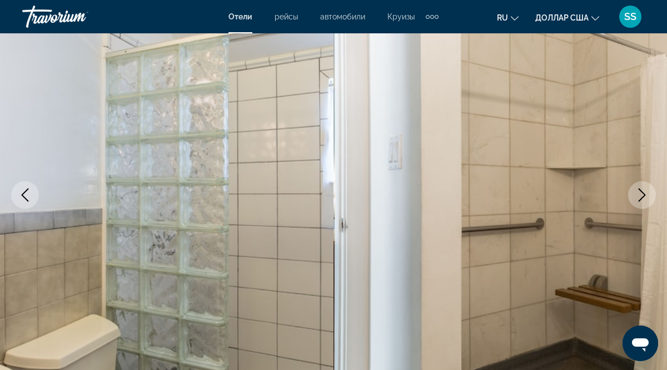
click at [643, 197] on icon "Next image" at bounding box center [642, 194] width 7 height 13
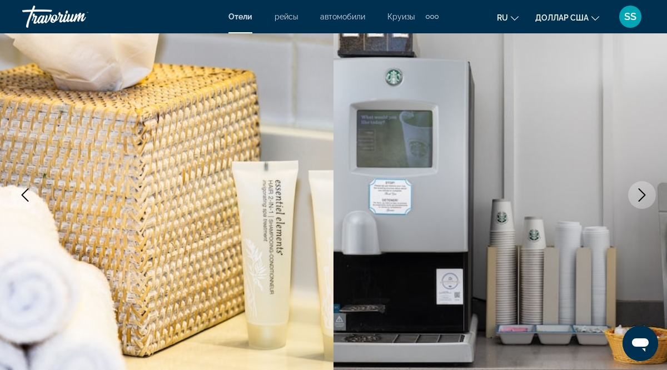
click at [643, 197] on icon "Next image" at bounding box center [642, 194] width 7 height 13
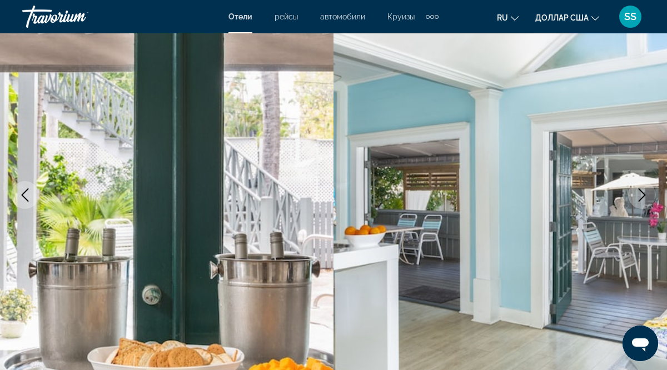
click at [643, 197] on icon "Next image" at bounding box center [642, 194] width 7 height 13
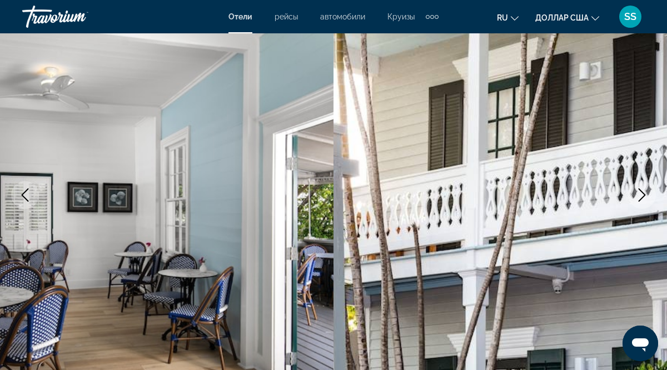
click at [643, 197] on icon "Next image" at bounding box center [642, 194] width 7 height 13
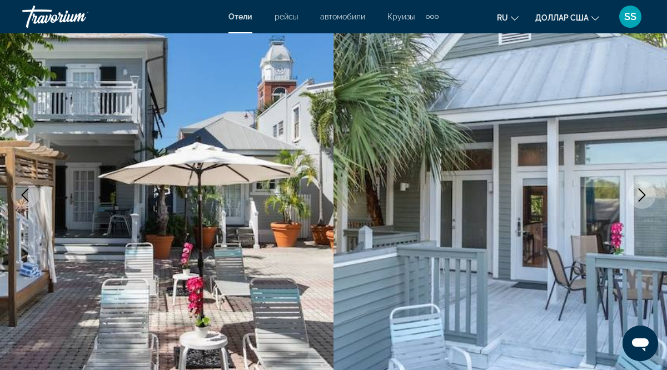
click at [643, 197] on icon "Next image" at bounding box center [642, 194] width 7 height 13
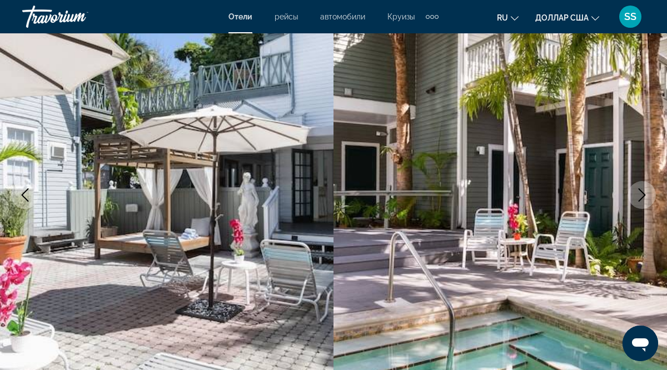
click at [643, 197] on icon "Next image" at bounding box center [642, 194] width 13 height 13
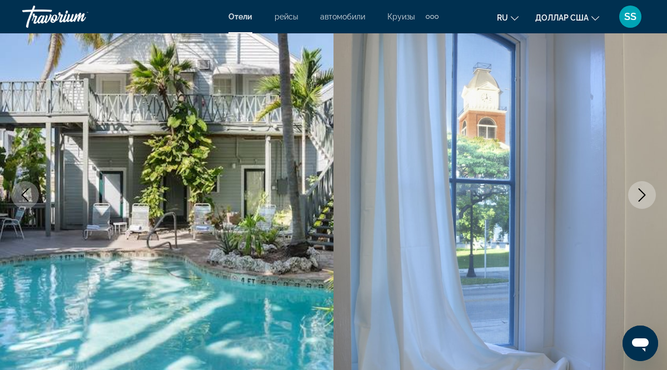
click at [643, 197] on icon "Next image" at bounding box center [642, 194] width 13 height 13
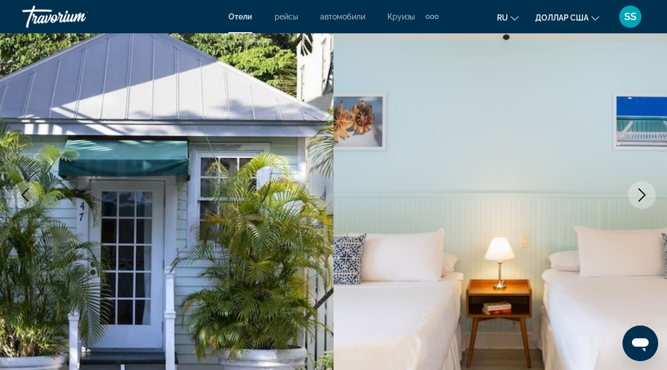
click at [643, 197] on icon "Next image" at bounding box center [642, 194] width 13 height 13
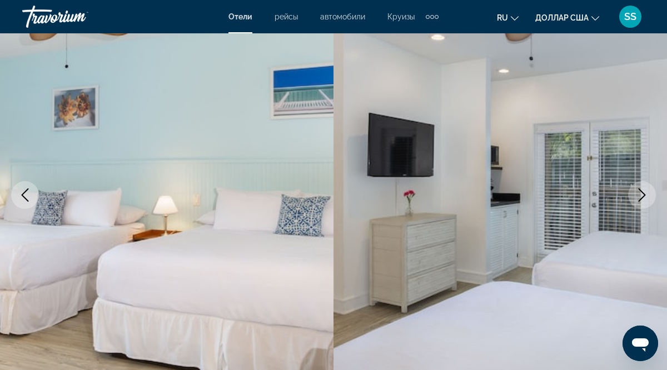
click at [643, 198] on icon "Next image" at bounding box center [642, 194] width 13 height 13
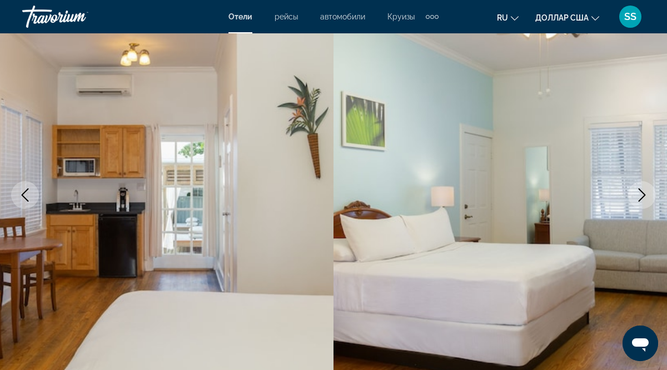
click at [643, 198] on icon "Next image" at bounding box center [642, 194] width 13 height 13
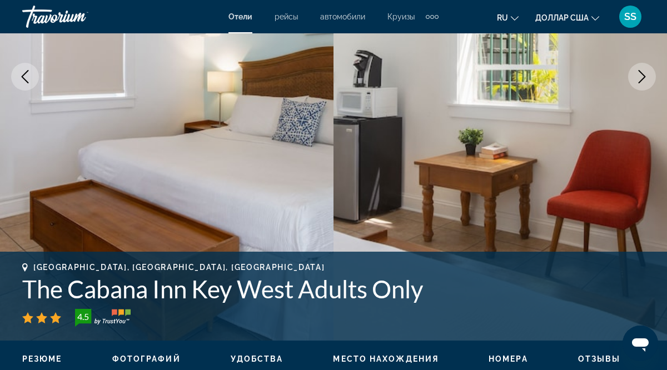
scroll to position [227, 0]
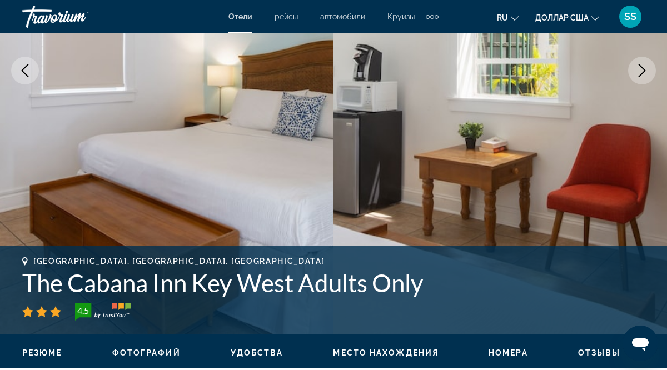
click at [392, 351] on span "Место нахождения" at bounding box center [386, 353] width 106 height 9
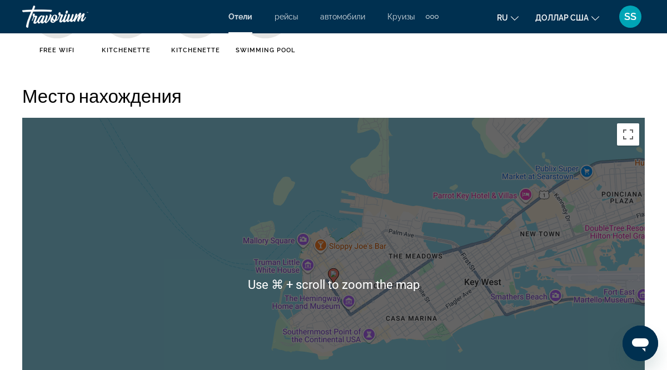
scroll to position [1179, 0]
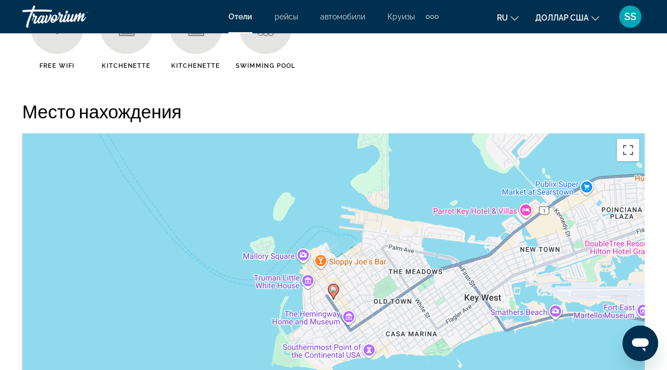
click at [501, 13] on font "ru" at bounding box center [502, 17] width 11 height 9
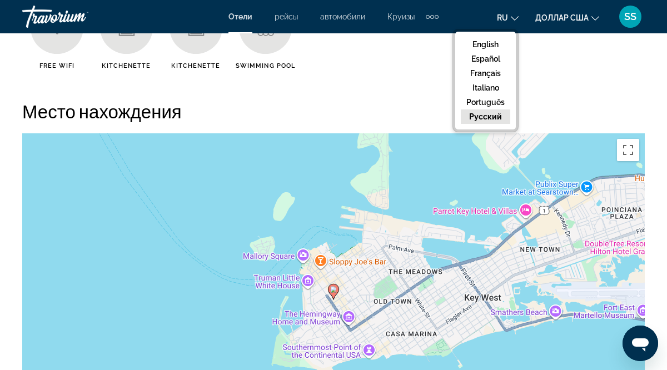
click at [483, 116] on button "русский" at bounding box center [485, 117] width 49 height 14
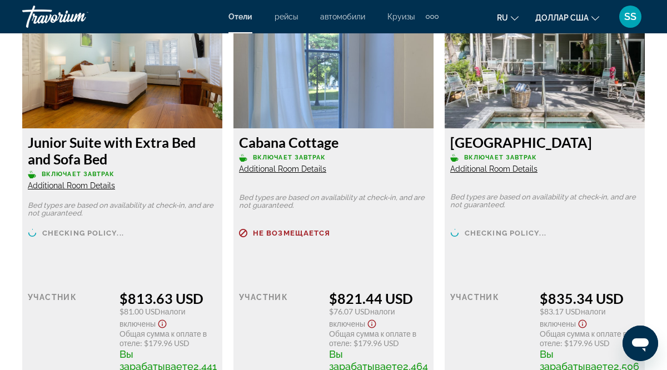
scroll to position [3499, 0]
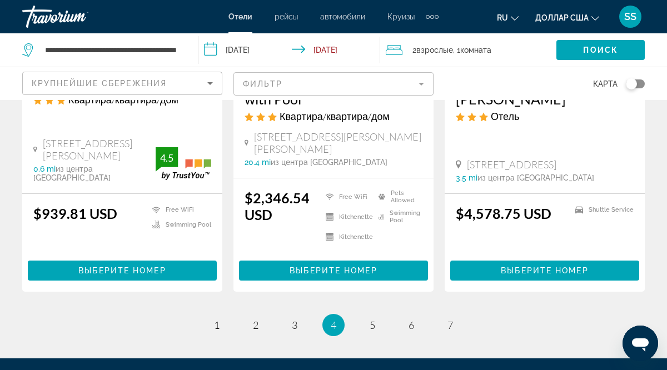
scroll to position [1545, 0]
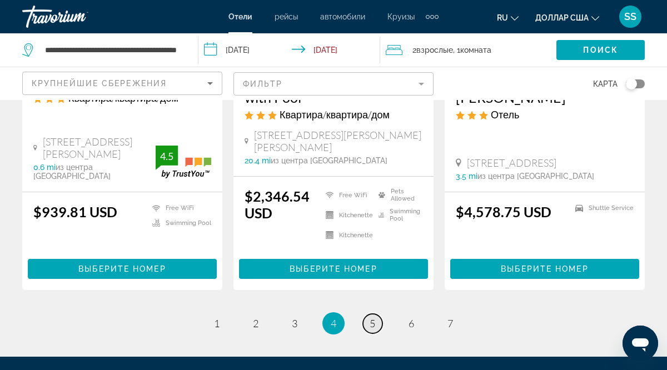
click at [374, 317] on span "5" at bounding box center [373, 323] width 6 height 12
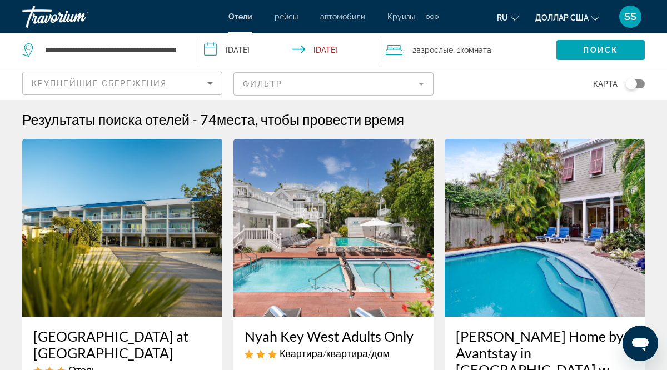
click at [374, 296] on img "Основное содержание" at bounding box center [334, 228] width 200 height 178
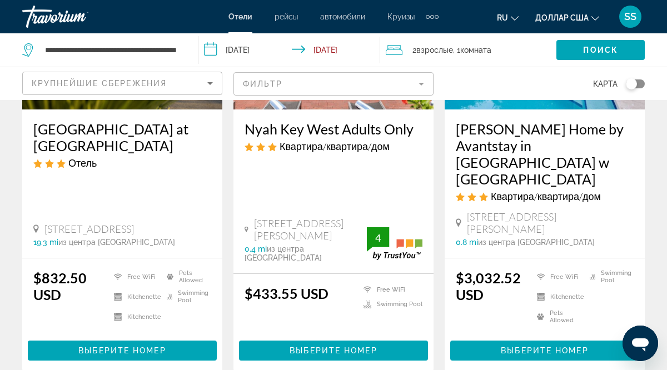
scroll to position [199, 0]
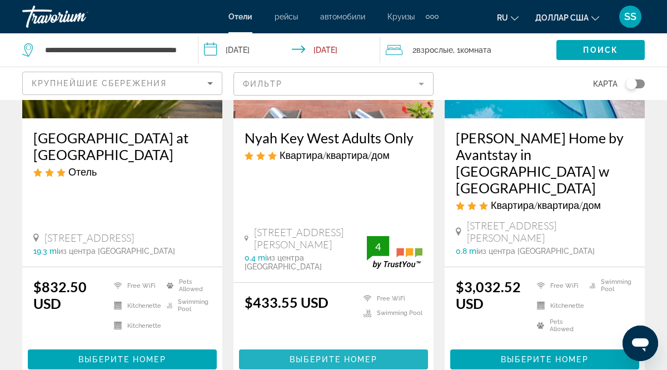
click at [345, 355] on span "Выберите номер" at bounding box center [333, 359] width 87 height 9
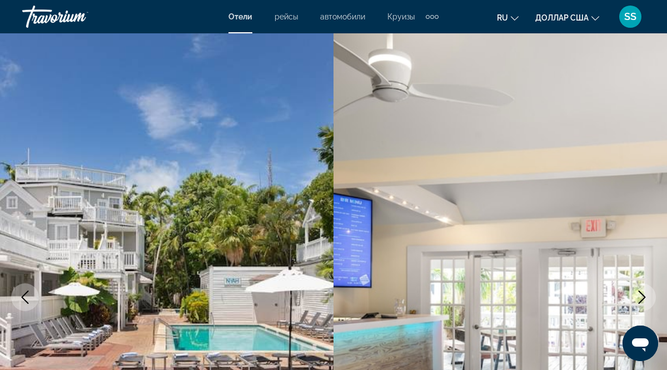
click at [345, 310] on img "Основное содержание" at bounding box center [501, 297] width 334 height 528
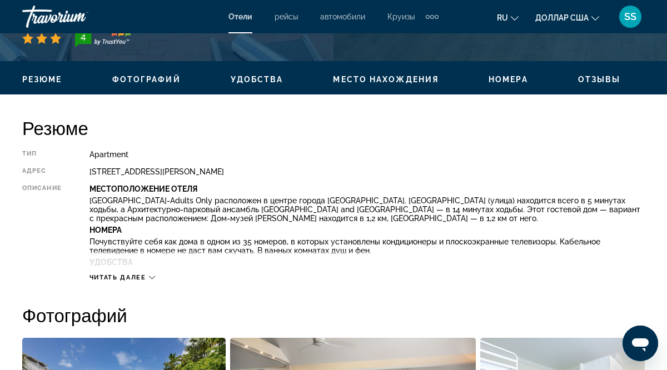
scroll to position [499, 0]
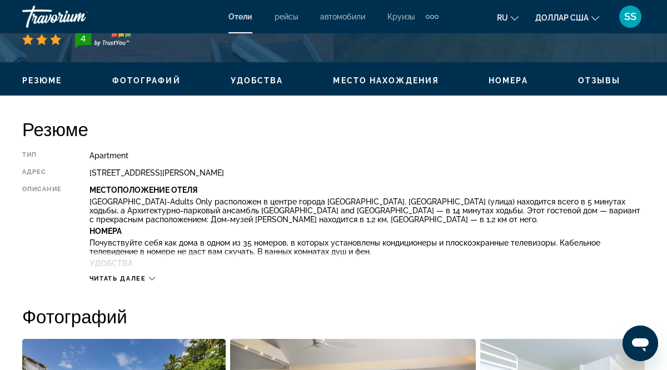
click at [154, 278] on icon "Основное содержание" at bounding box center [152, 278] width 6 height 3
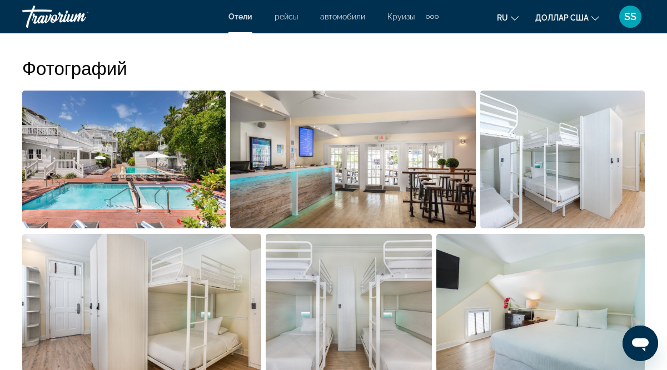
scroll to position [850, 0]
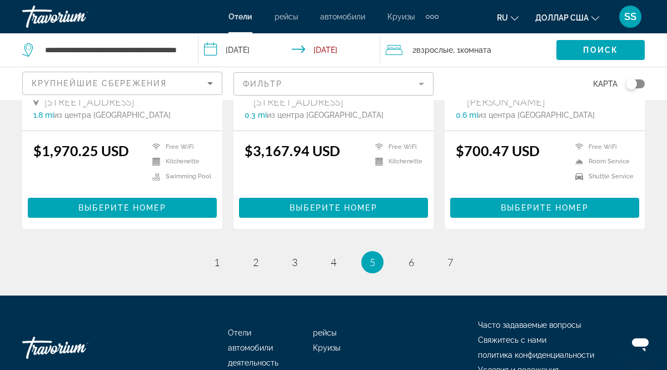
scroll to position [1678, 0]
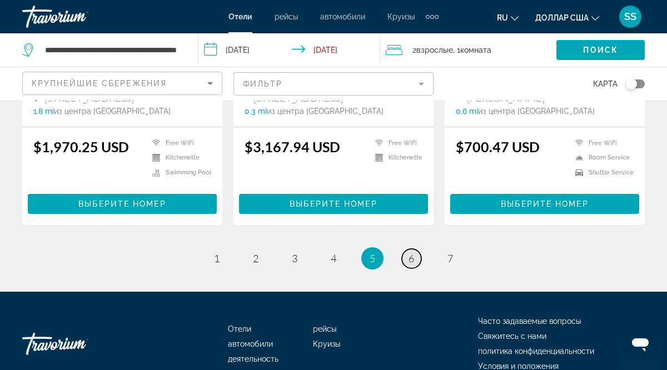
click at [414, 252] on span "6" at bounding box center [412, 258] width 6 height 12
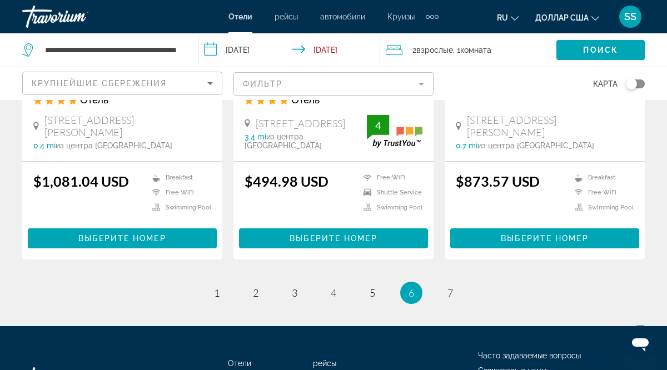
scroll to position [1571, 0]
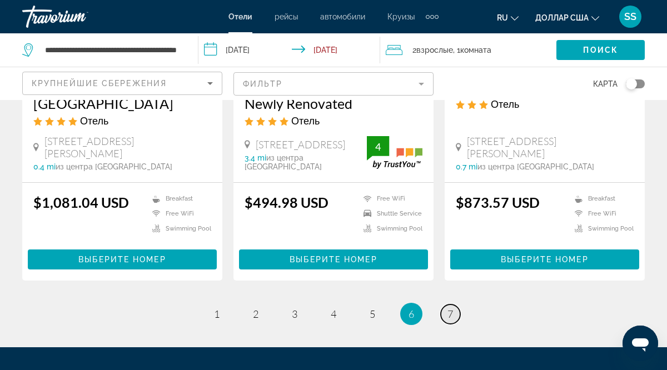
click at [450, 308] on span "7" at bounding box center [451, 314] width 6 height 12
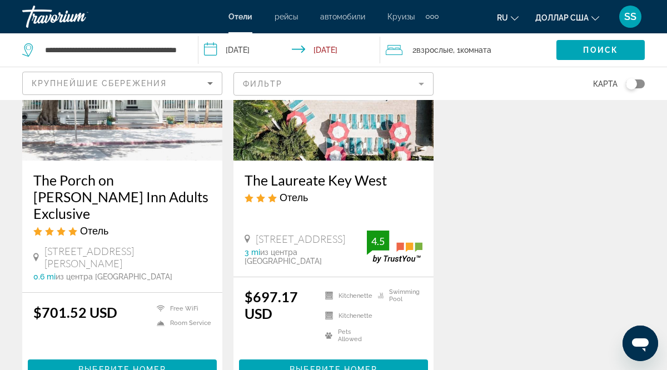
scroll to position [160, 0]
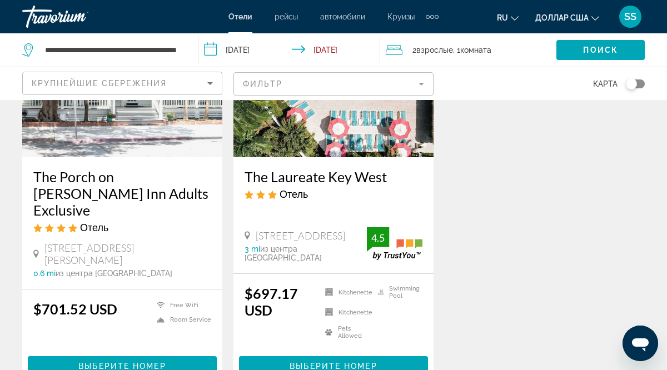
click at [215, 51] on input "**********" at bounding box center [292, 51] width 186 height 37
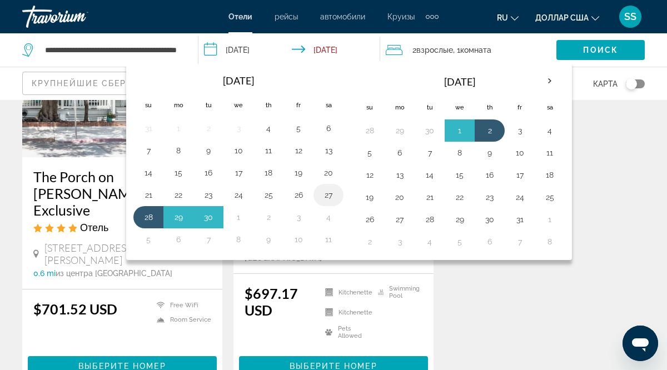
click at [332, 191] on button "27" at bounding box center [329, 195] width 18 height 16
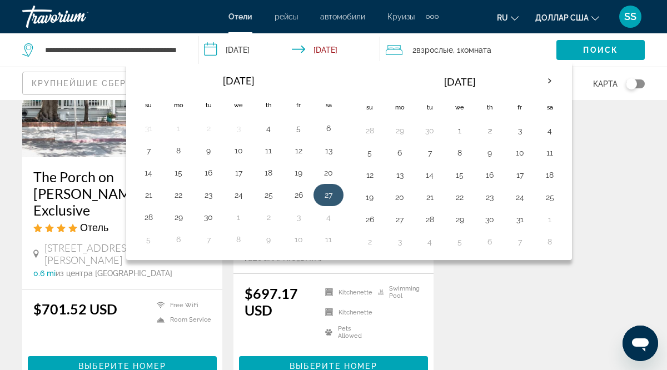
click at [329, 194] on button "27" at bounding box center [329, 195] width 18 height 16
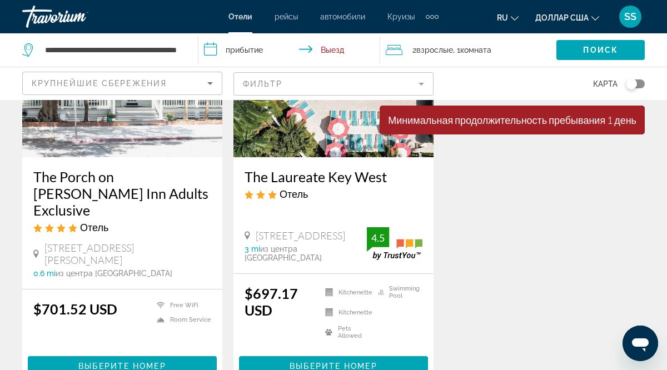
click at [215, 51] on input "**********" at bounding box center [292, 51] width 186 height 37
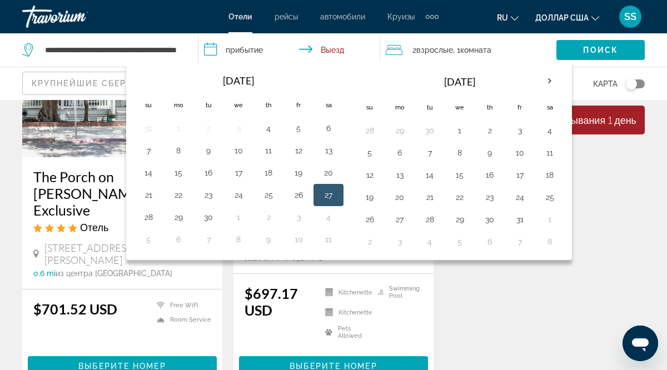
click at [328, 196] on button "27" at bounding box center [329, 195] width 18 height 16
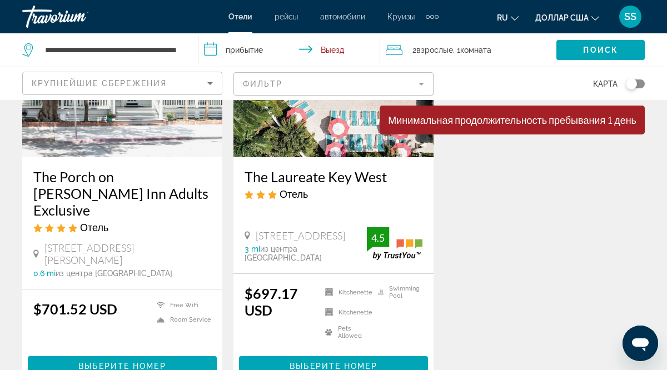
click at [328, 49] on input "**********" at bounding box center [292, 51] width 186 height 37
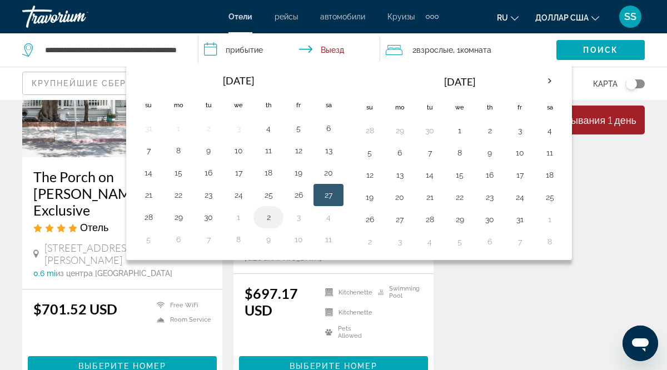
click at [270, 219] on button "2" at bounding box center [269, 218] width 18 height 16
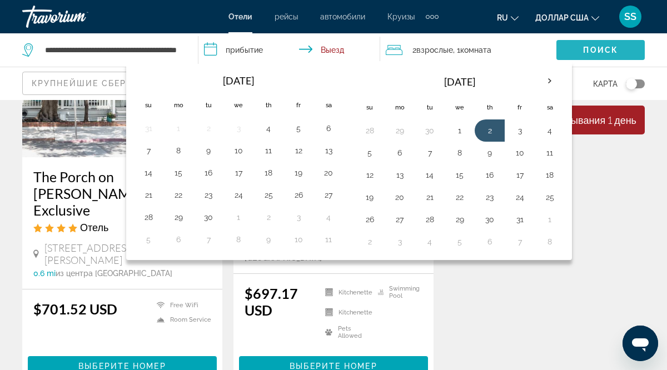
click at [603, 49] on span "Поиск" at bounding box center [600, 50] width 35 height 9
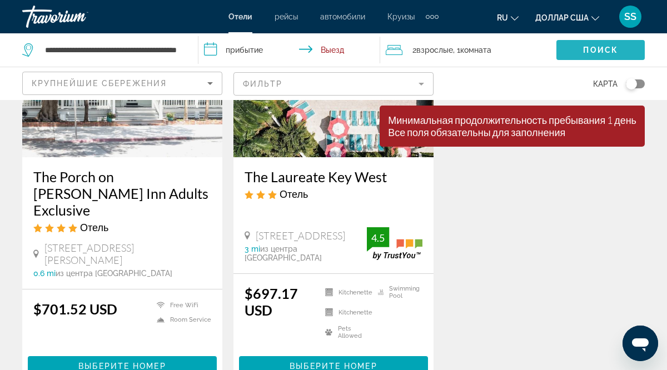
click at [603, 49] on span "Поиск" at bounding box center [600, 50] width 35 height 9
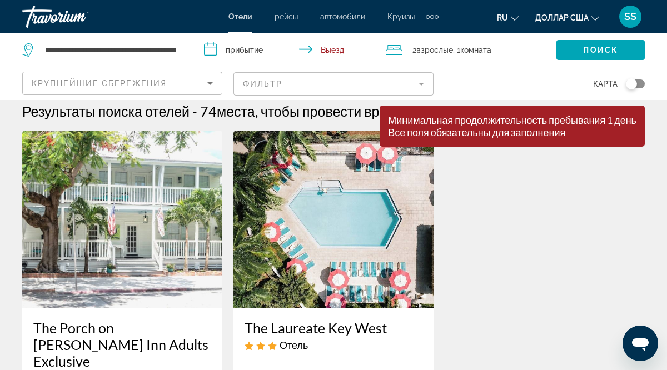
scroll to position [0, 0]
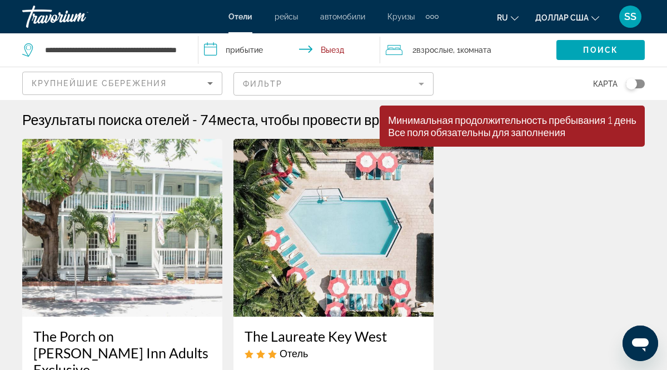
click at [211, 53] on input "**********" at bounding box center [292, 51] width 186 height 37
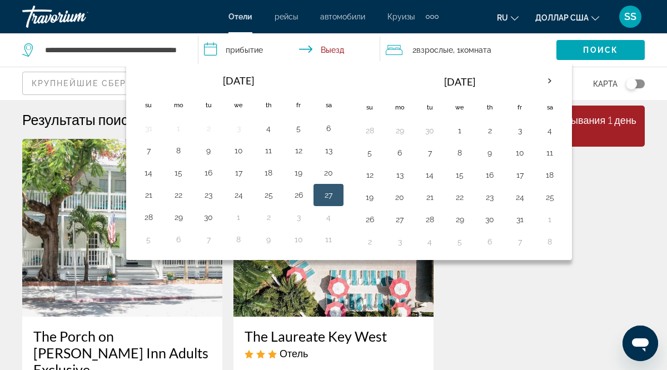
click at [328, 194] on button "27" at bounding box center [329, 195] width 18 height 16
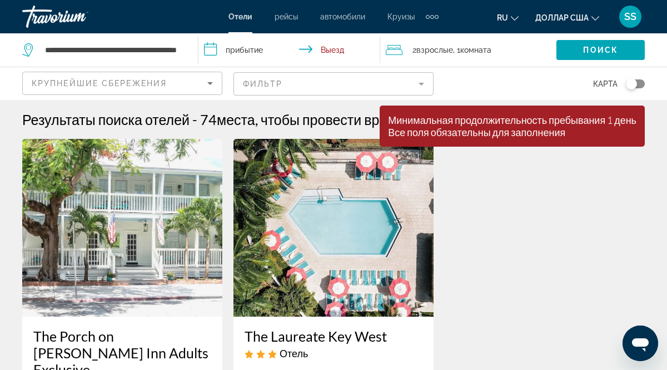
click at [213, 48] on input "**********" at bounding box center [292, 51] width 186 height 37
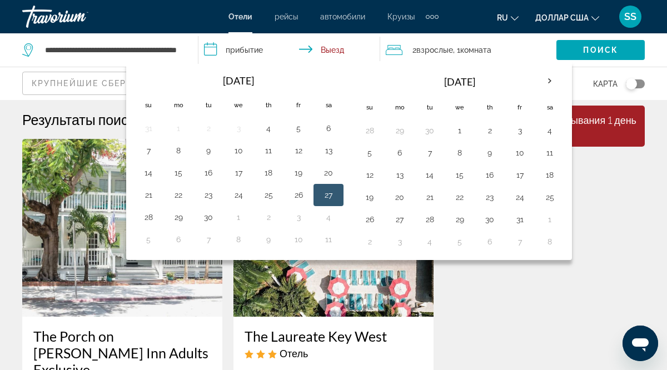
click at [333, 52] on input "**********" at bounding box center [292, 51] width 186 height 37
click at [269, 219] on button "2" at bounding box center [269, 218] width 18 height 16
click at [329, 197] on button "27" at bounding box center [329, 195] width 18 height 16
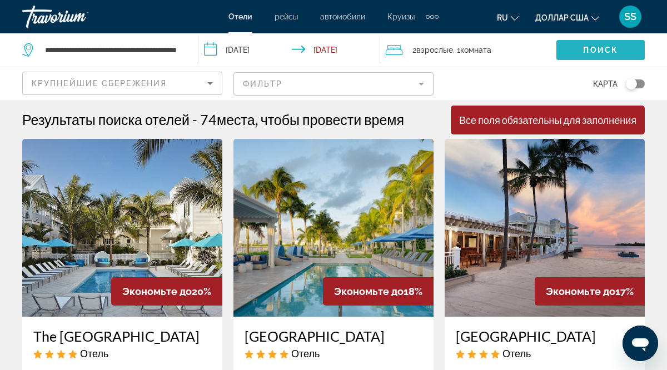
click at [607, 49] on span "Поиск" at bounding box center [600, 50] width 35 height 9
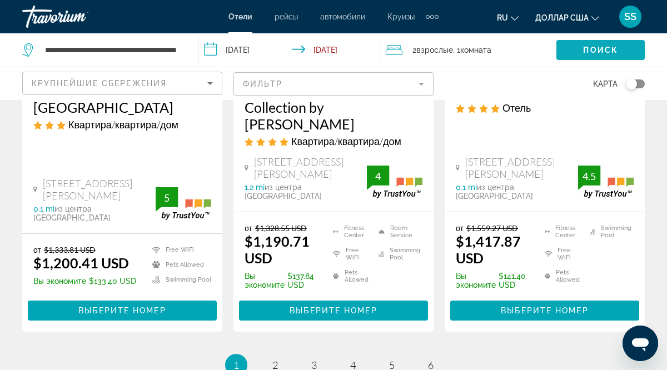
scroll to position [1540, 0]
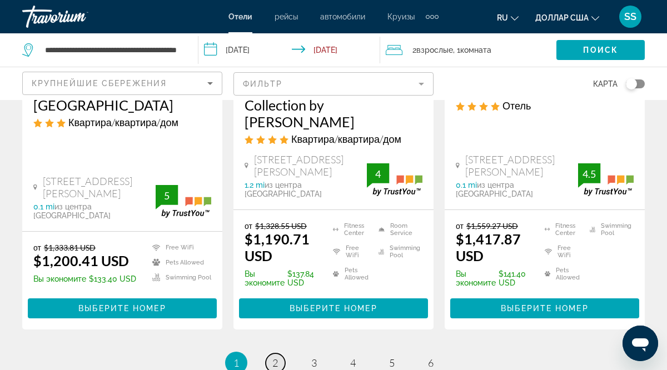
click at [275, 357] on span "2" at bounding box center [275, 363] width 6 height 12
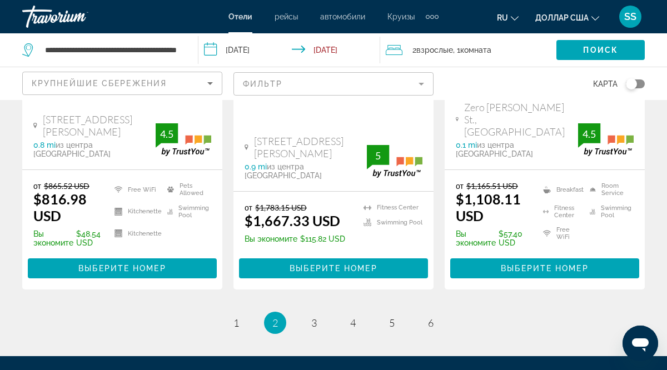
scroll to position [1606, 0]
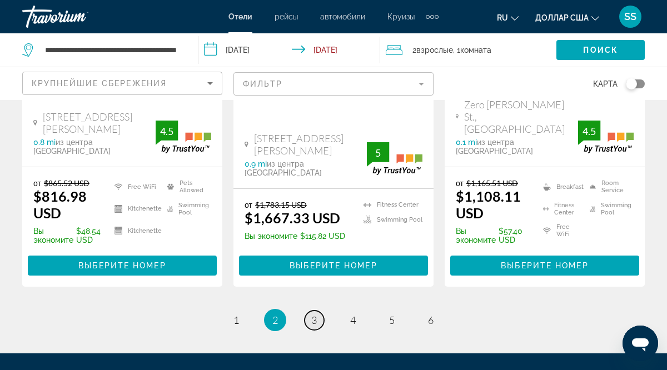
click at [315, 314] on span "3" at bounding box center [314, 320] width 6 height 12
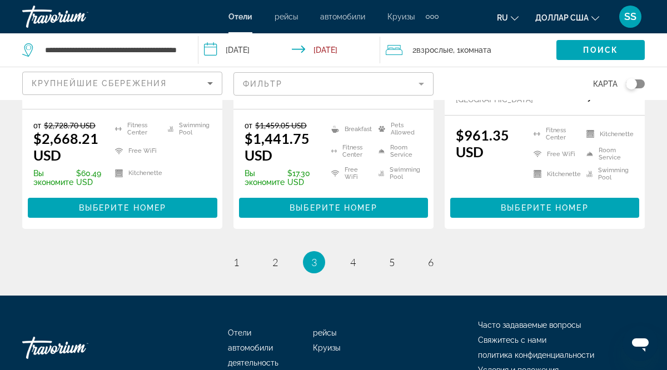
scroll to position [1691, 0]
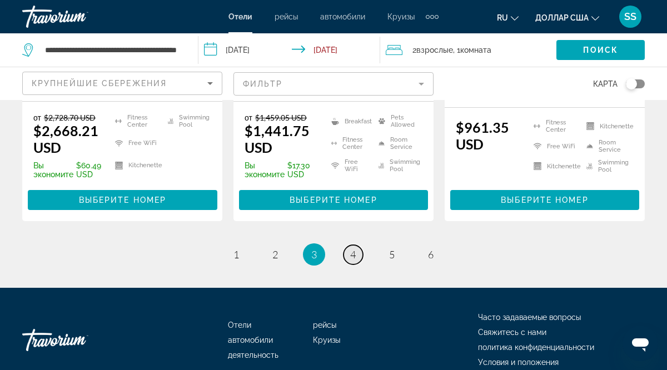
click at [354, 249] on span "4" at bounding box center [353, 255] width 6 height 12
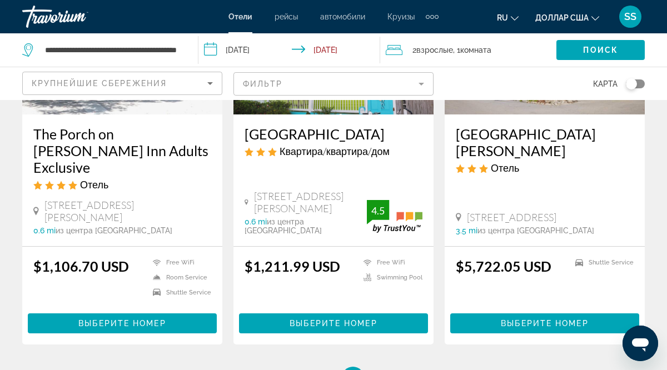
scroll to position [1509, 0]
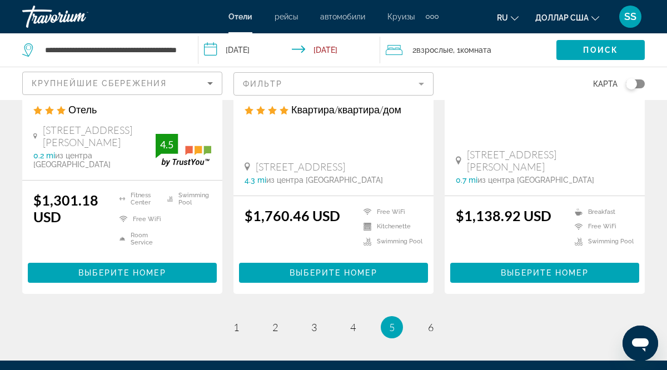
scroll to position [1610, 0]
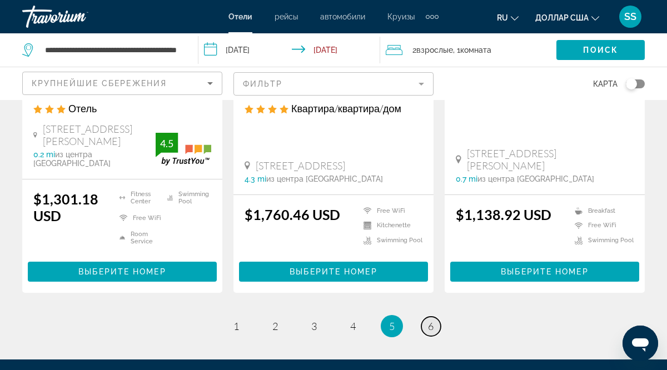
click at [429, 320] on span "6" at bounding box center [431, 326] width 6 height 12
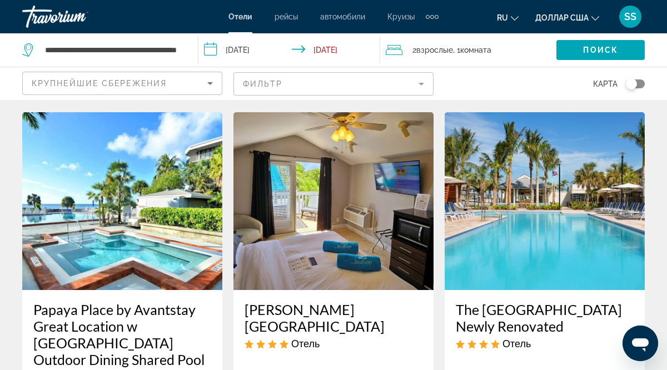
scroll to position [452, 0]
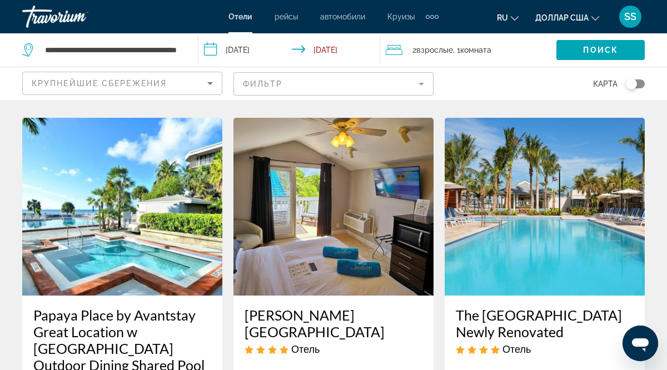
click at [211, 54] on input "**********" at bounding box center [292, 51] width 186 height 37
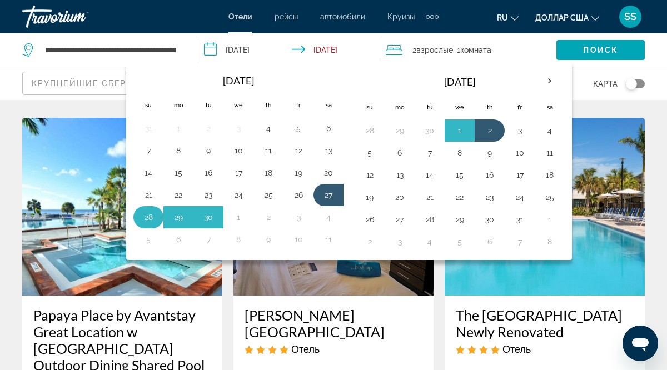
click at [146, 216] on button "28" at bounding box center [149, 218] width 18 height 16
click at [269, 220] on button "2" at bounding box center [269, 218] width 18 height 16
type input "**********"
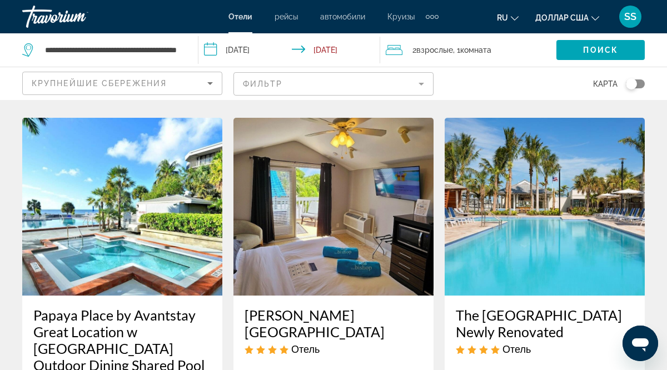
scroll to position [456, 0]
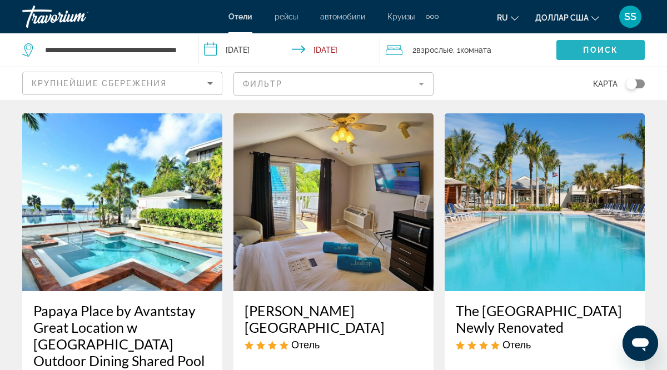
click at [608, 52] on span "Поиск" at bounding box center [600, 50] width 35 height 9
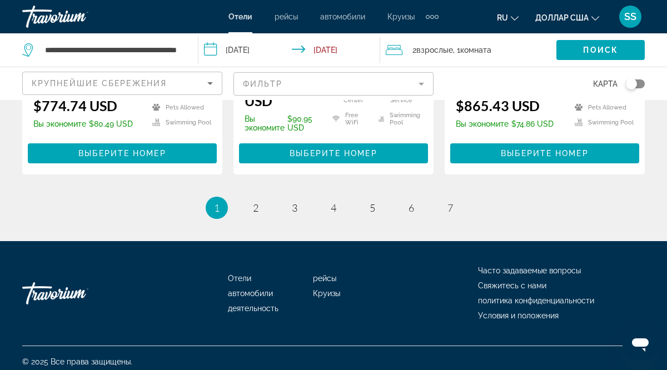
scroll to position [1656, 0]
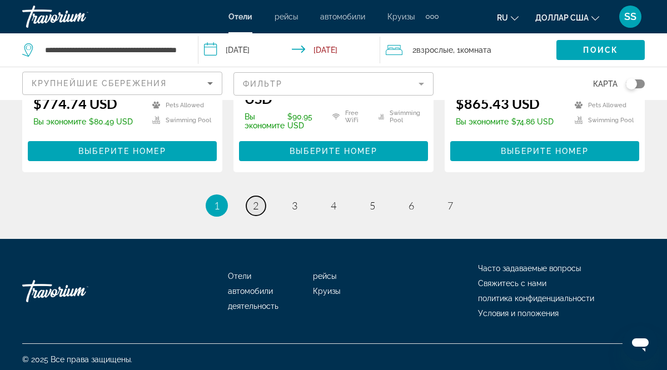
click at [256, 212] on span "2" at bounding box center [256, 206] width 6 height 12
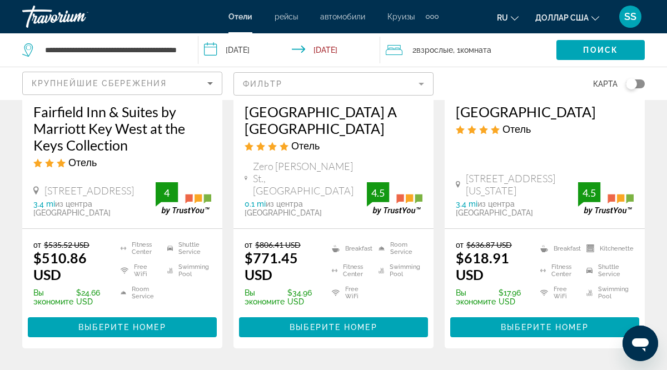
scroll to position [1566, 0]
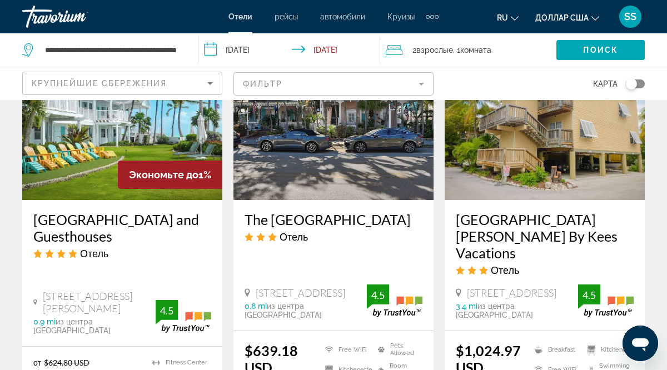
scroll to position [1461, 0]
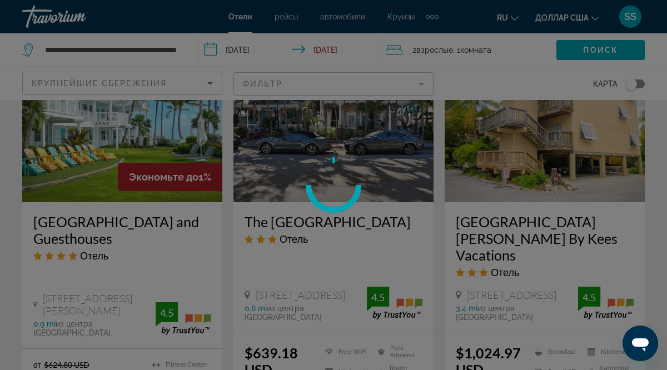
click at [346, 352] on div at bounding box center [333, 185] width 667 height 370
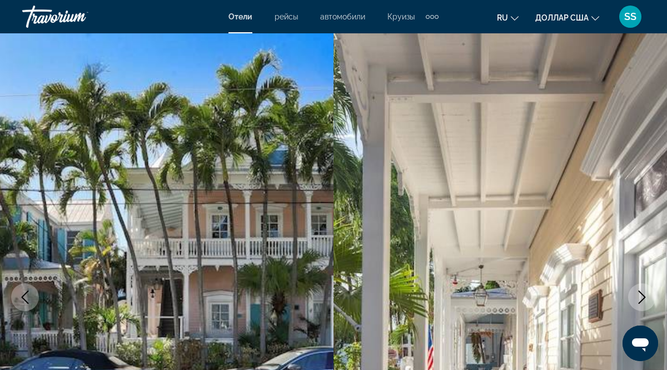
click at [643, 299] on icon "Next image" at bounding box center [642, 297] width 7 height 13
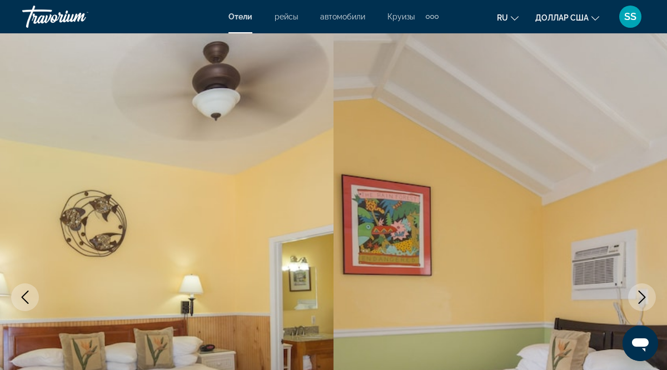
click at [643, 299] on icon "Next image" at bounding box center [642, 297] width 7 height 13
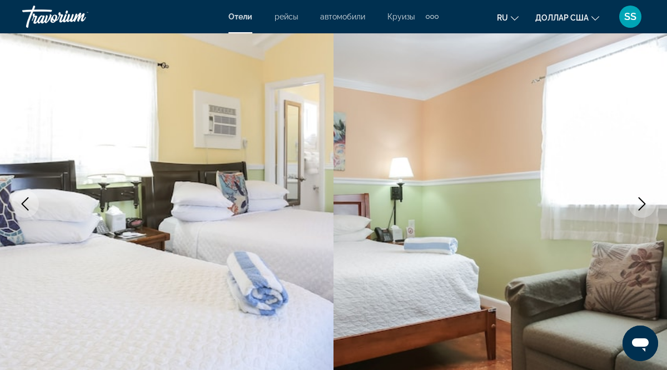
scroll to position [103, 0]
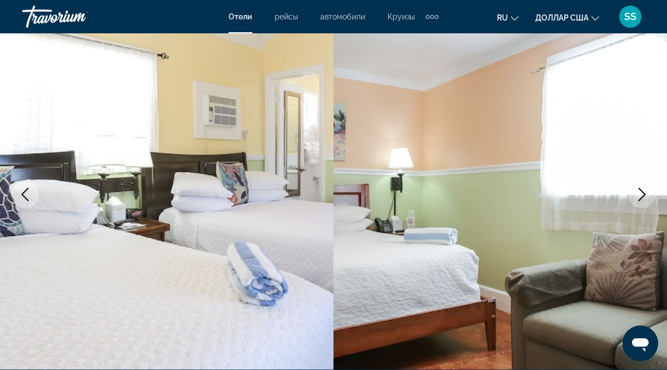
click at [644, 198] on icon "Next image" at bounding box center [642, 194] width 13 height 13
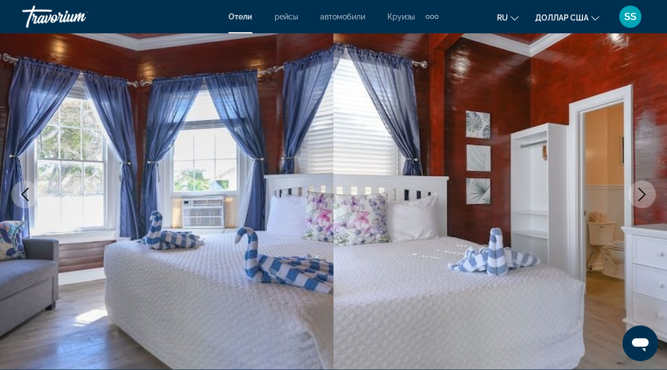
click at [644, 198] on icon "Next image" at bounding box center [642, 194] width 13 height 13
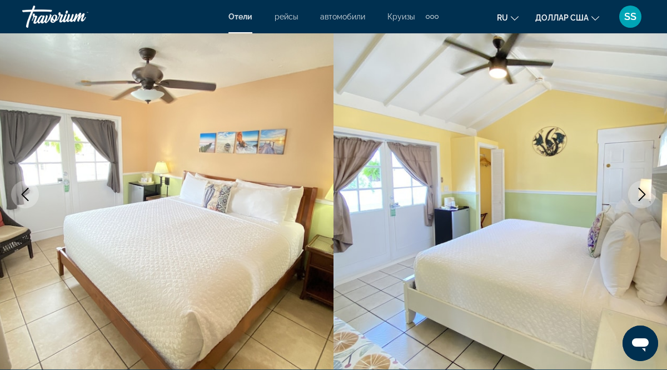
click at [644, 198] on icon "Next image" at bounding box center [642, 194] width 13 height 13
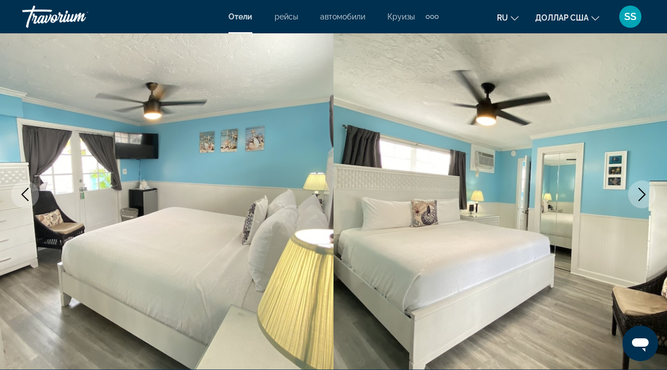
click at [644, 198] on icon "Next image" at bounding box center [642, 194] width 13 height 13
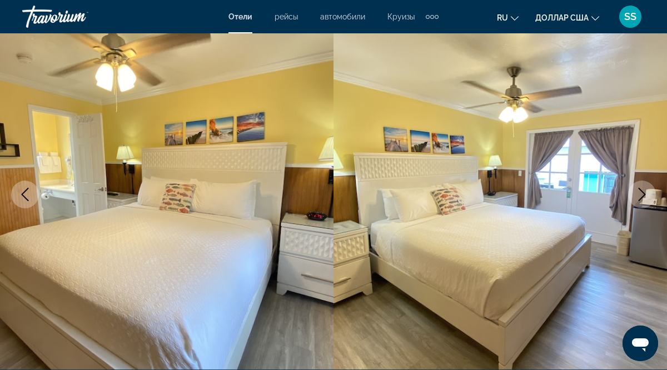
click at [644, 198] on icon "Next image" at bounding box center [642, 194] width 13 height 13
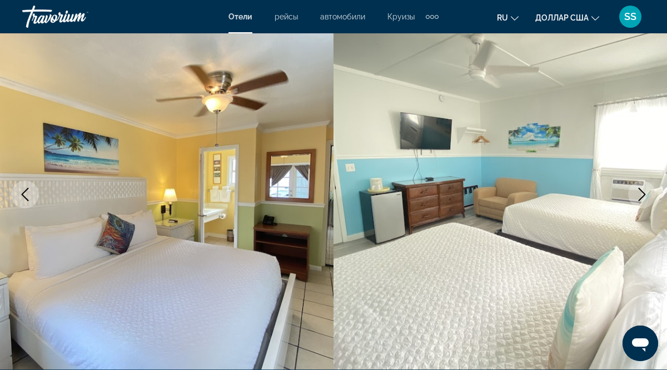
click at [644, 198] on icon "Next image" at bounding box center [642, 194] width 13 height 13
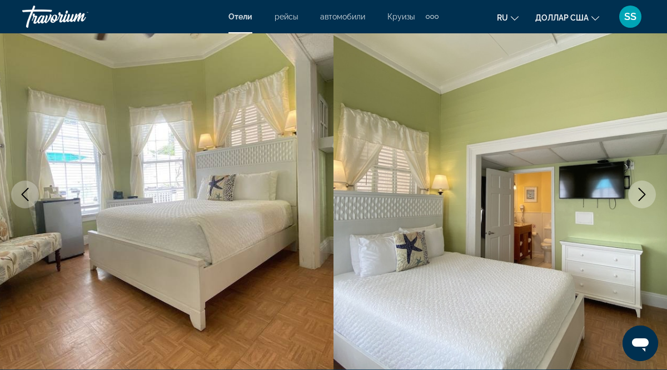
click at [644, 198] on icon "Next image" at bounding box center [642, 194] width 13 height 13
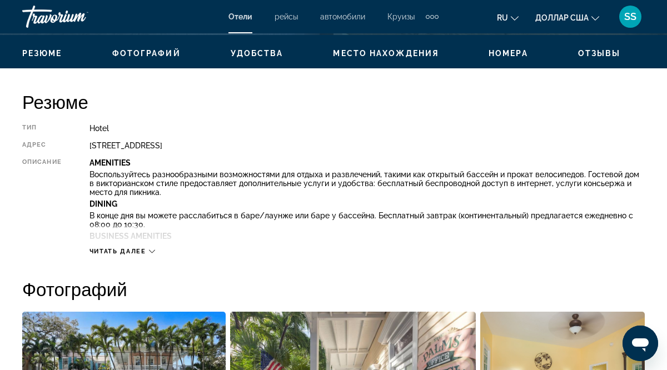
scroll to position [526, 0]
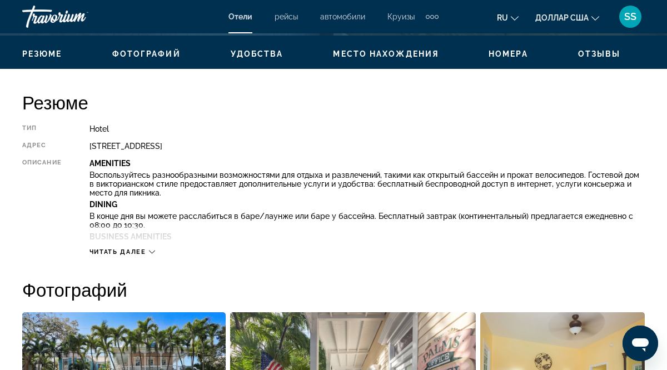
click at [155, 252] on icon "Основное содержание" at bounding box center [152, 252] width 6 height 6
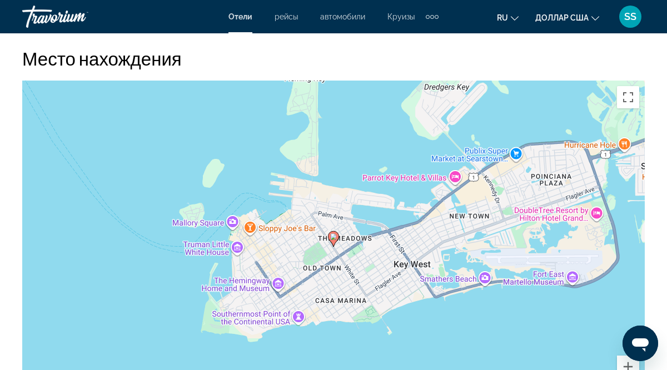
scroll to position [1578, 0]
